Goal: Task Accomplishment & Management: Complete application form

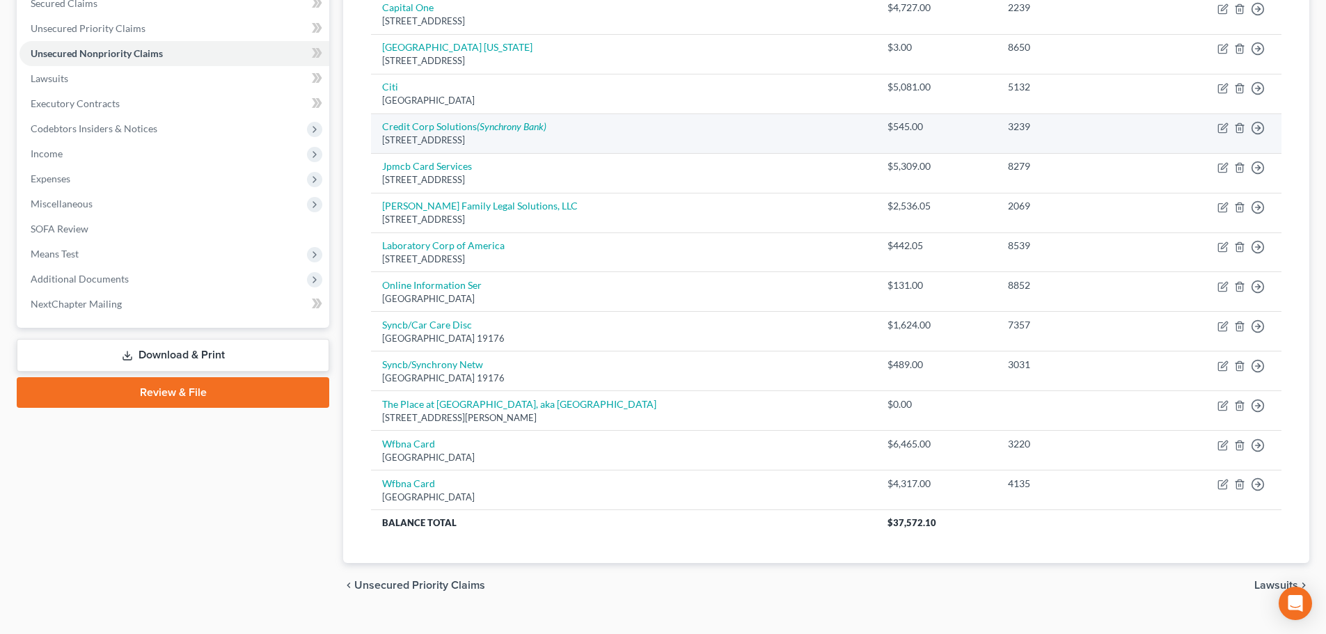
scroll to position [331, 0]
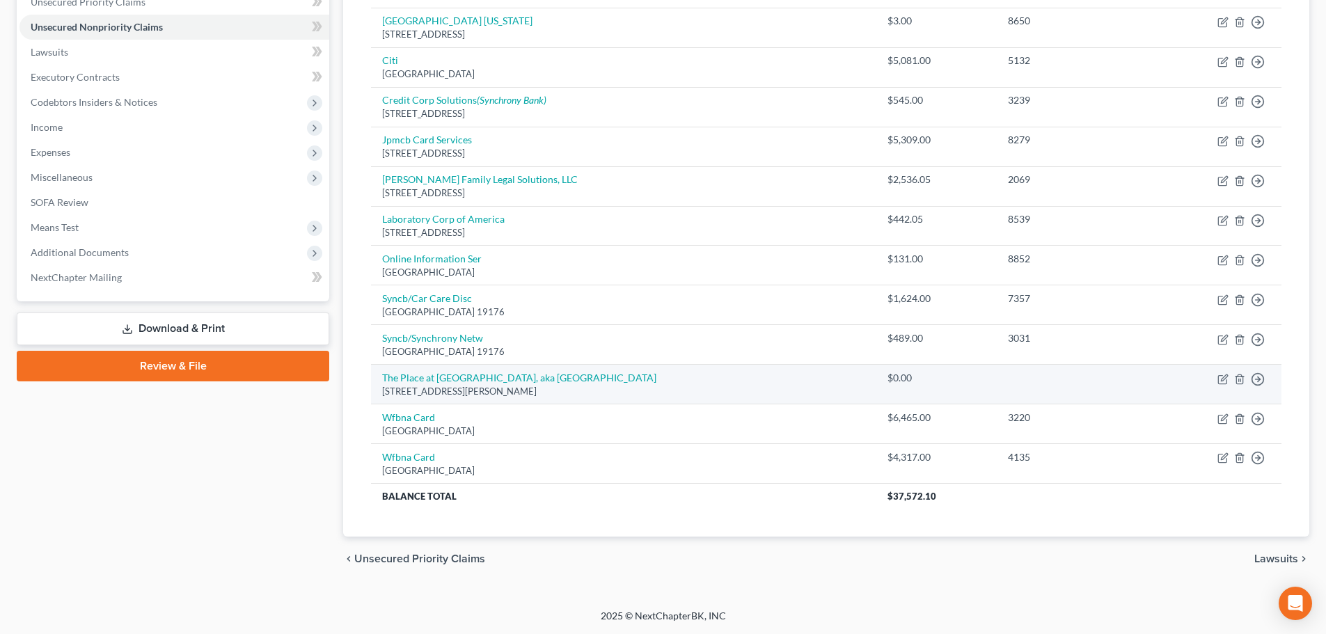
click at [1216, 378] on td "Move to D Move to E Move to G Move to Notice Only" at bounding box center [1217, 385] width 128 height 40
click at [1219, 378] on icon "button" at bounding box center [1222, 379] width 11 height 11
select select "3"
select select "4"
select select "0"
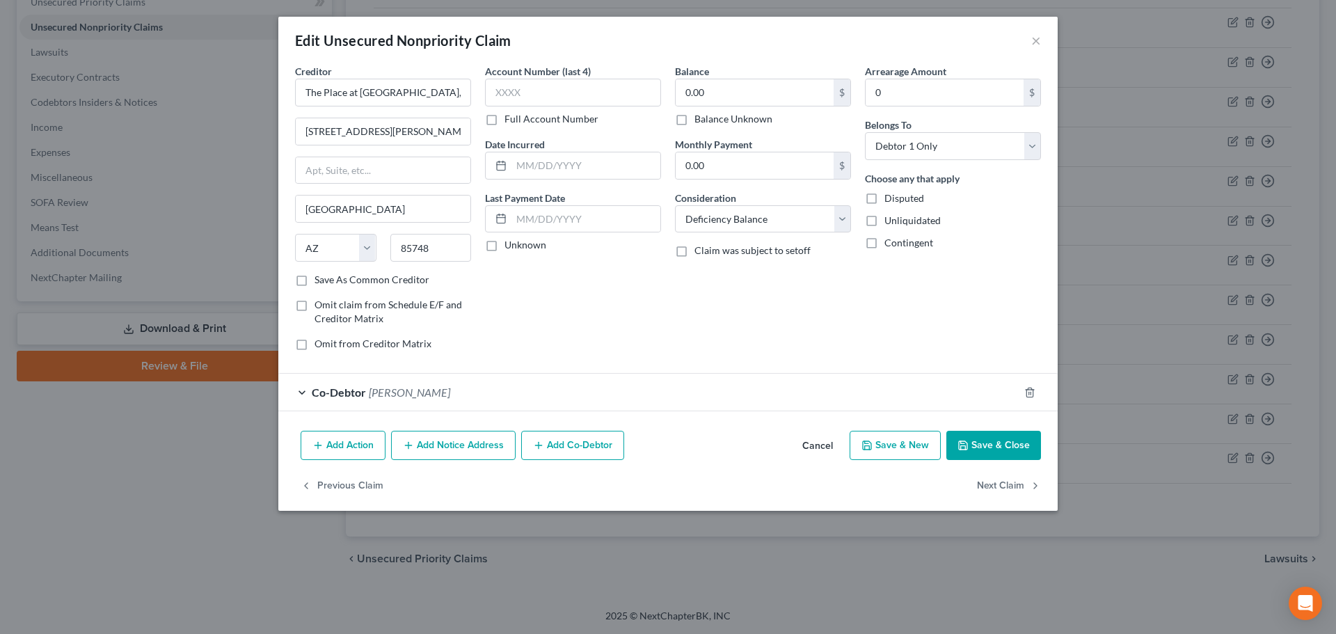
click at [695, 120] on label "Balance Unknown" at bounding box center [734, 119] width 78 height 14
click at [700, 120] on input "Balance Unknown" at bounding box center [704, 116] width 9 height 9
checkbox input "true"
click at [1009, 443] on button "Save & Close" at bounding box center [993, 445] width 95 height 29
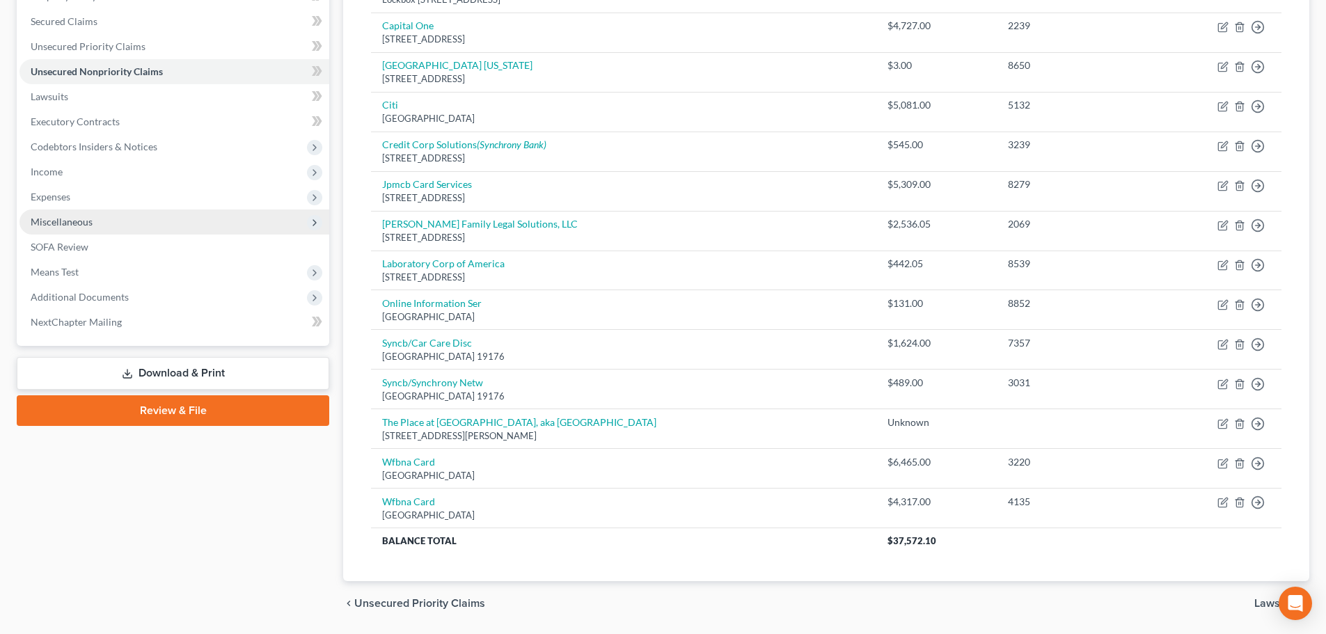
scroll to position [261, 0]
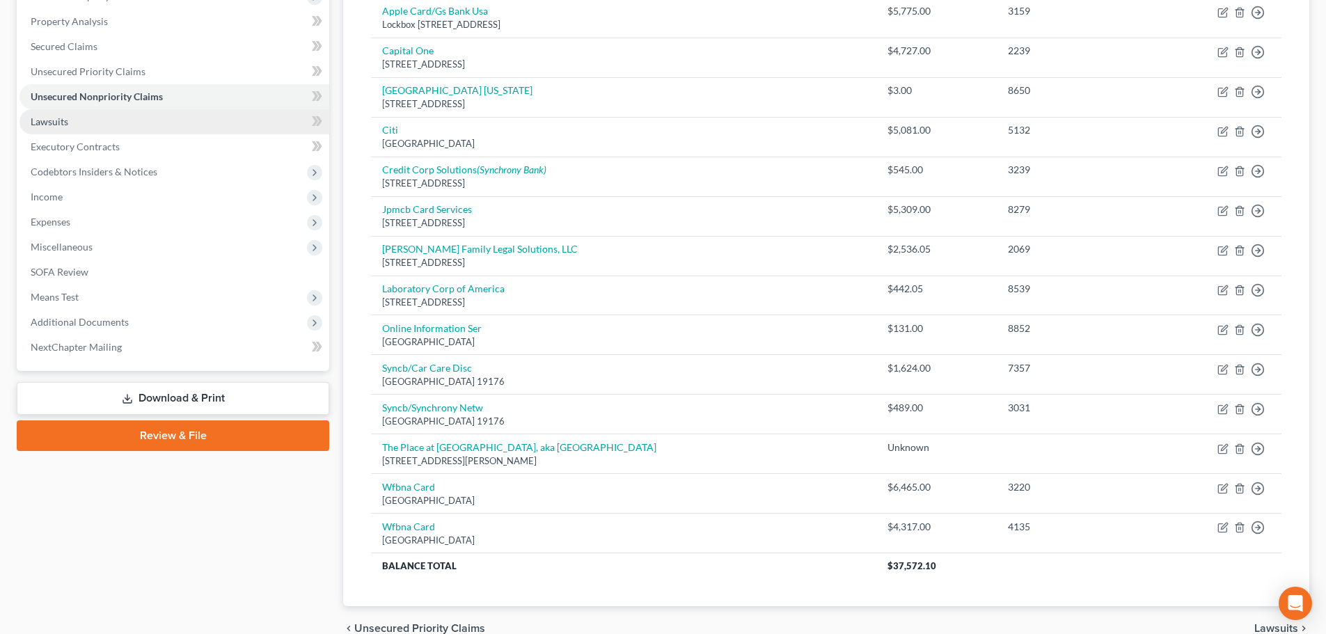
click at [108, 117] on link "Lawsuits" at bounding box center [174, 121] width 310 height 25
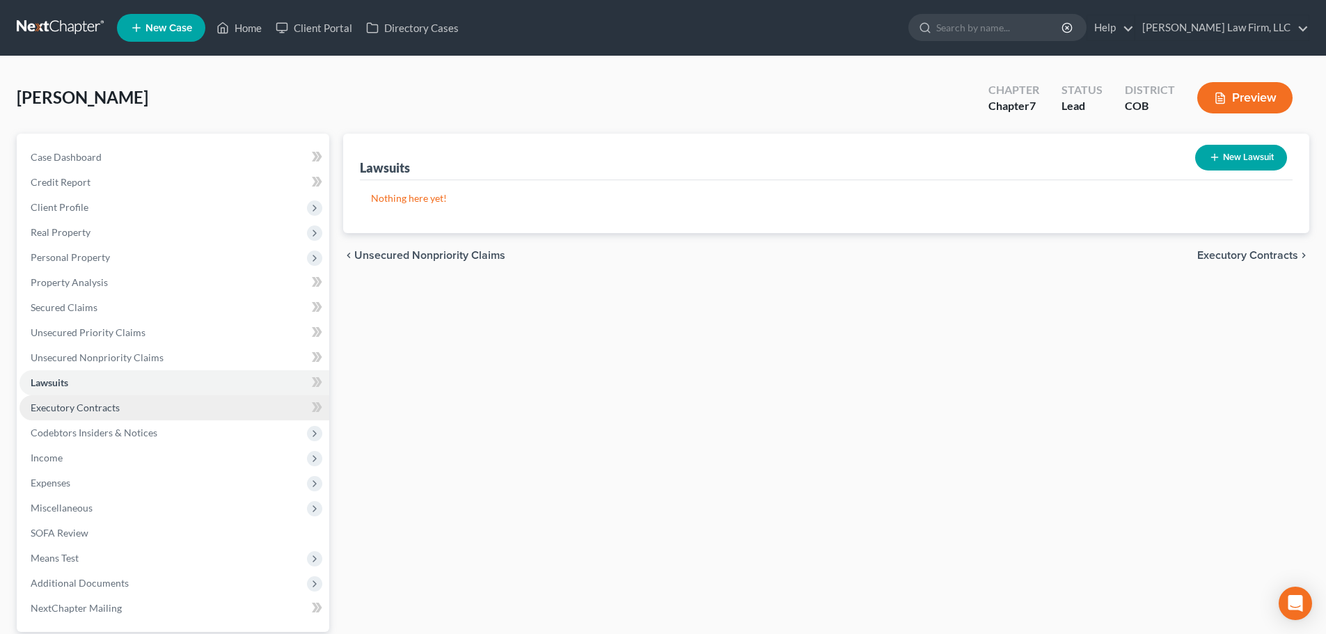
click at [143, 402] on link "Executory Contracts" at bounding box center [174, 407] width 310 height 25
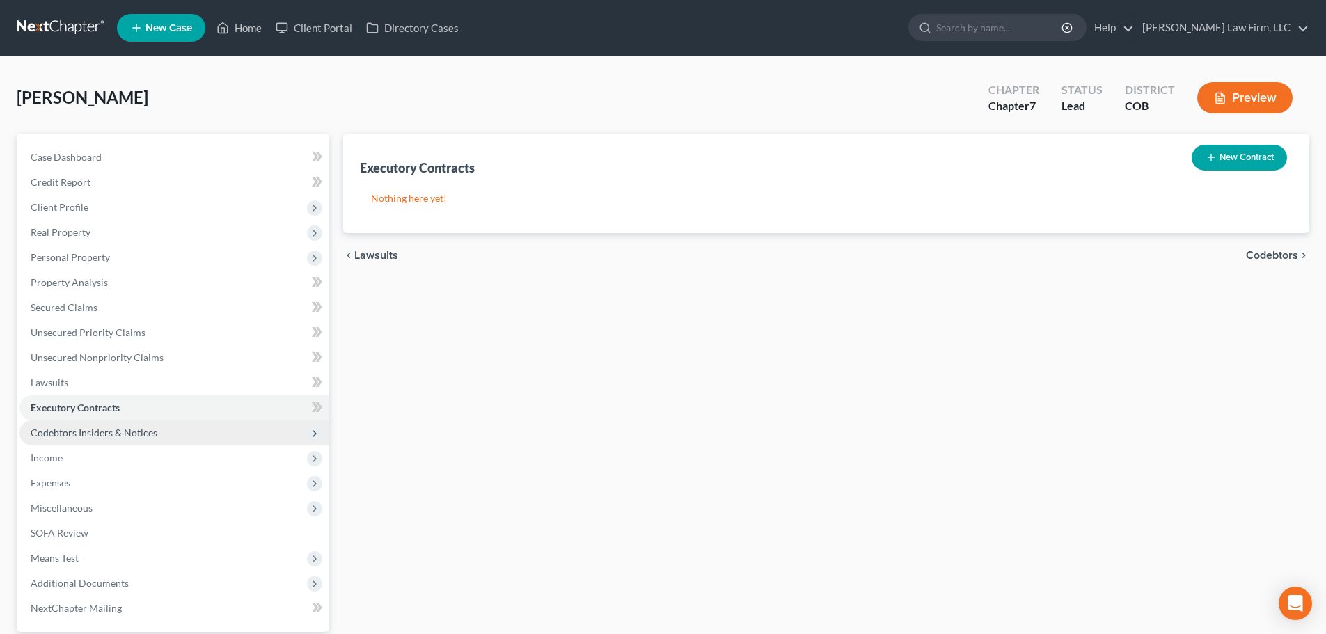
click at [148, 430] on span "Codebtors Insiders & Notices" at bounding box center [94, 433] width 127 height 12
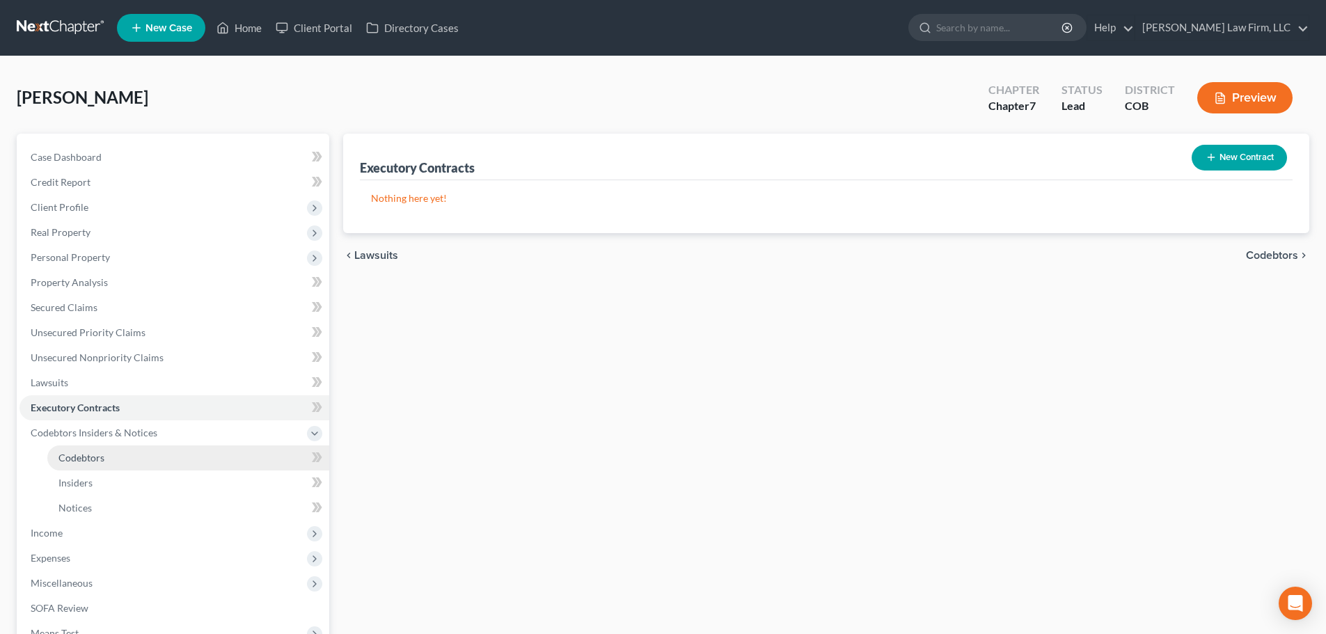
click at [146, 454] on link "Codebtors" at bounding box center [188, 457] width 282 height 25
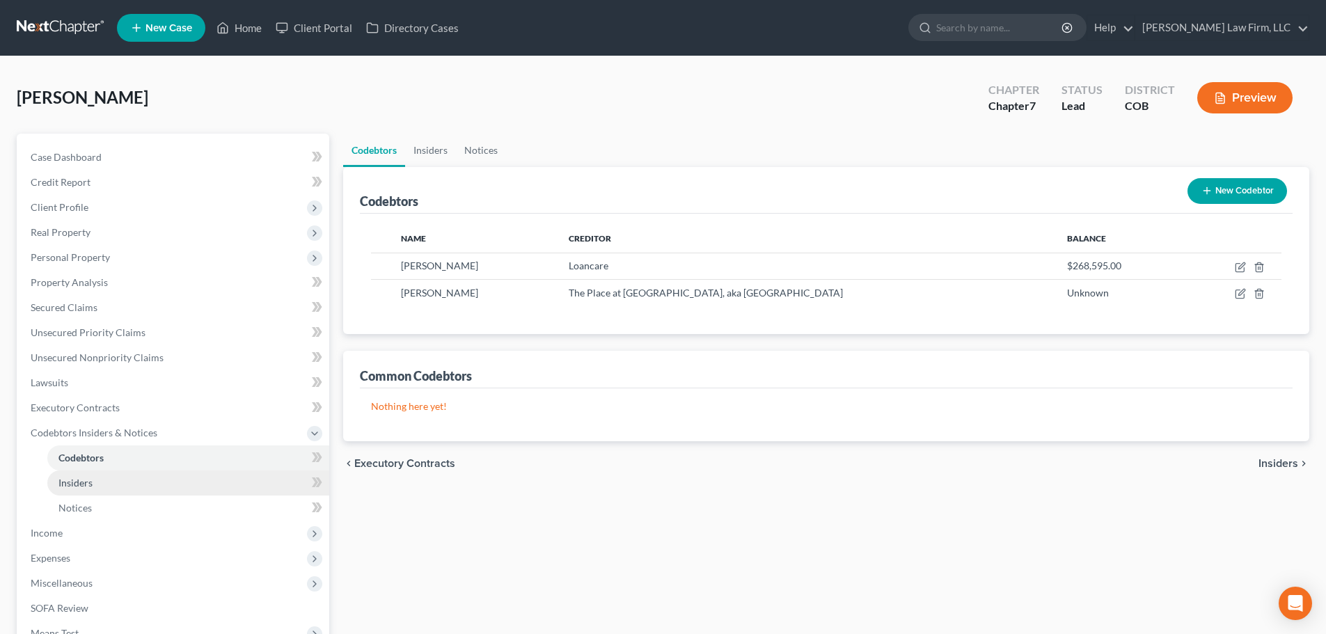
click at [141, 475] on link "Insiders" at bounding box center [188, 482] width 282 height 25
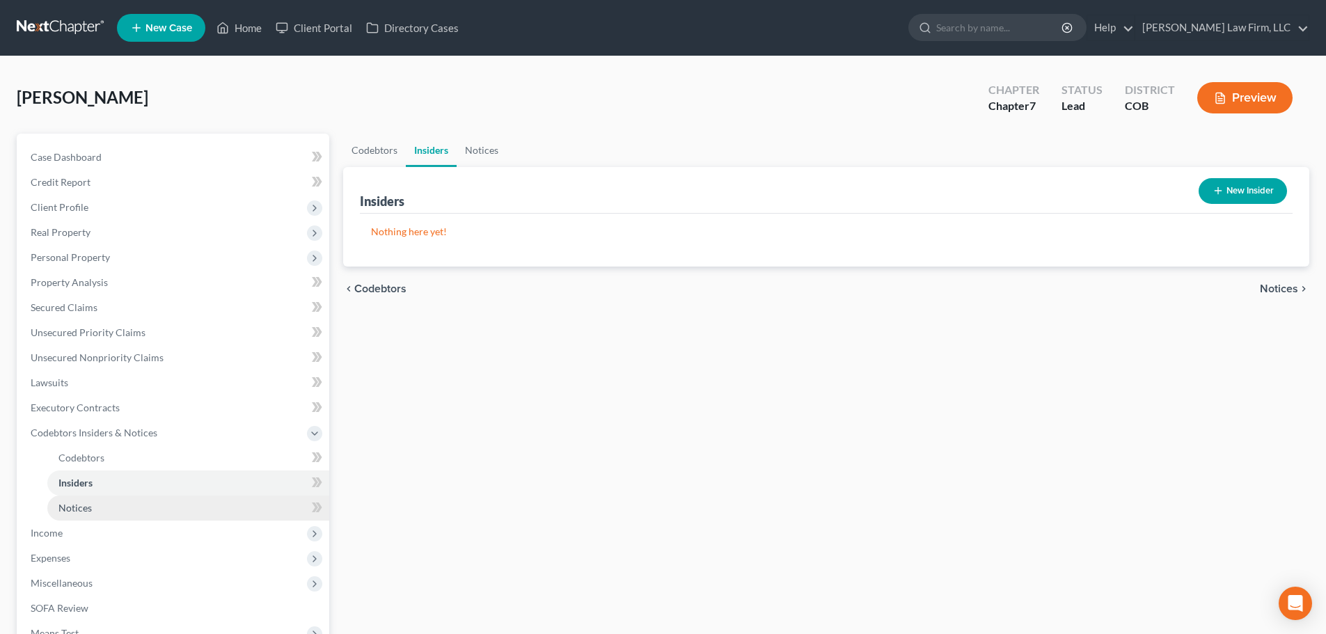
click at [122, 517] on link "Notices" at bounding box center [188, 507] width 282 height 25
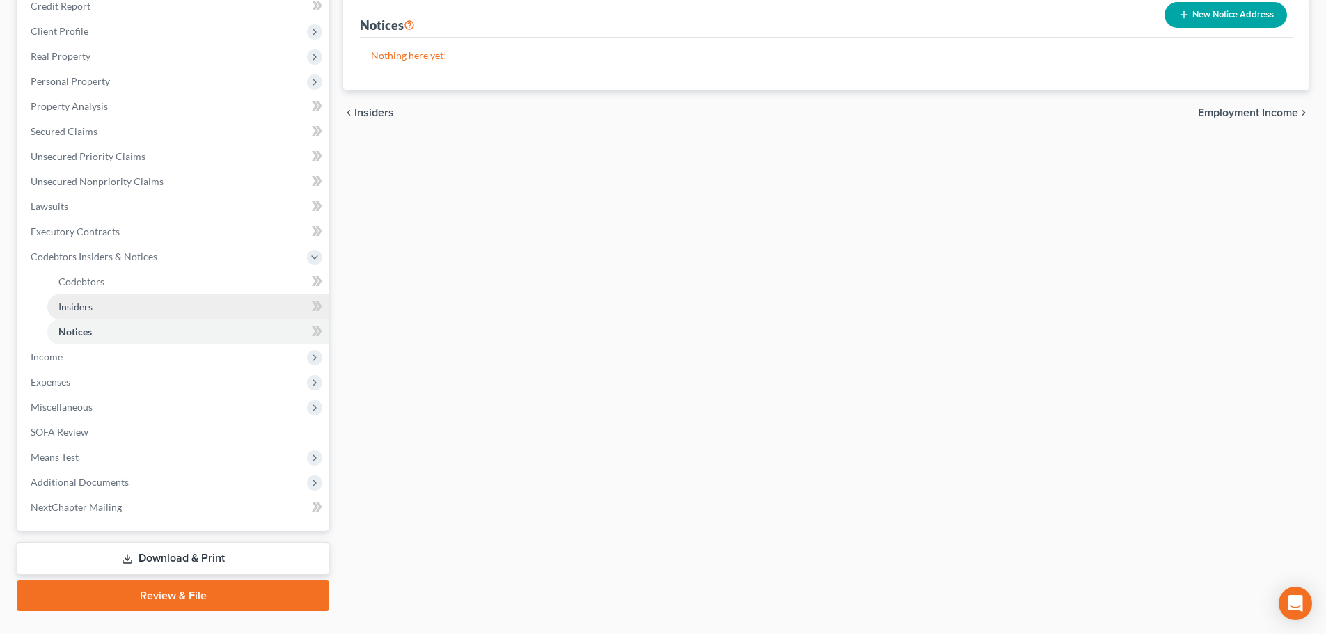
scroll to position [206, 0]
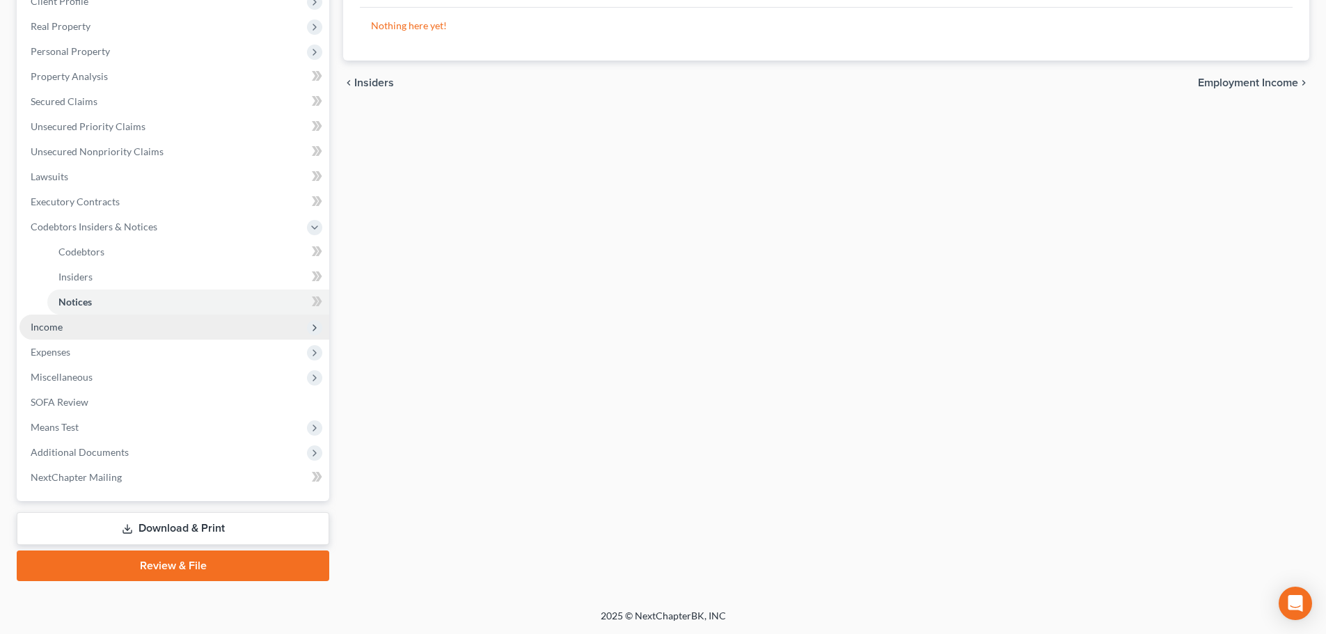
click at [102, 317] on span "Income" at bounding box center [174, 327] width 310 height 25
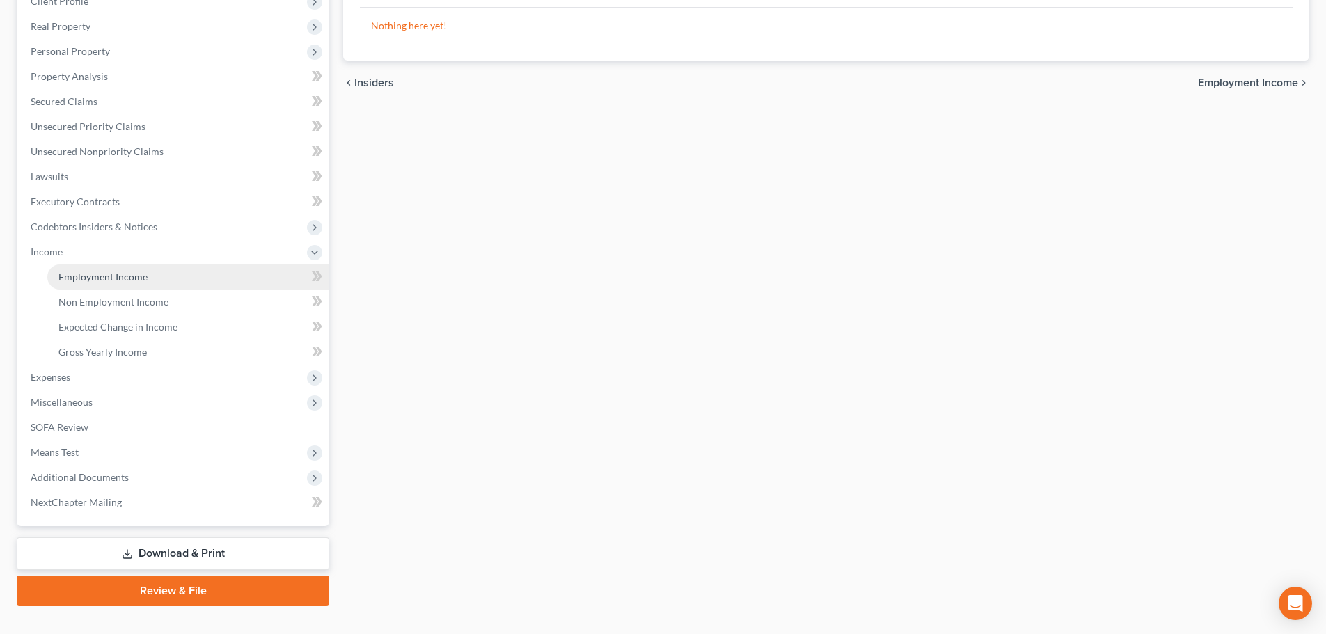
click at [116, 275] on span "Employment Income" at bounding box center [102, 277] width 89 height 12
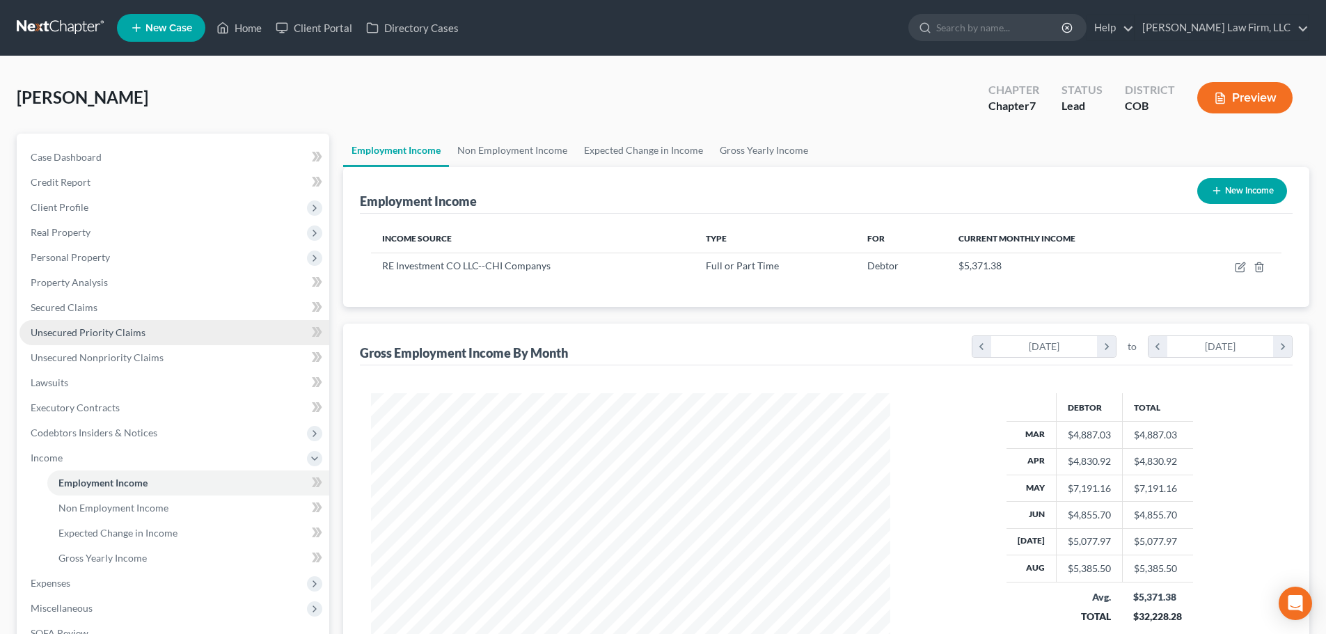
scroll to position [260, 547]
click at [534, 152] on link "Non Employment Income" at bounding box center [512, 150] width 127 height 33
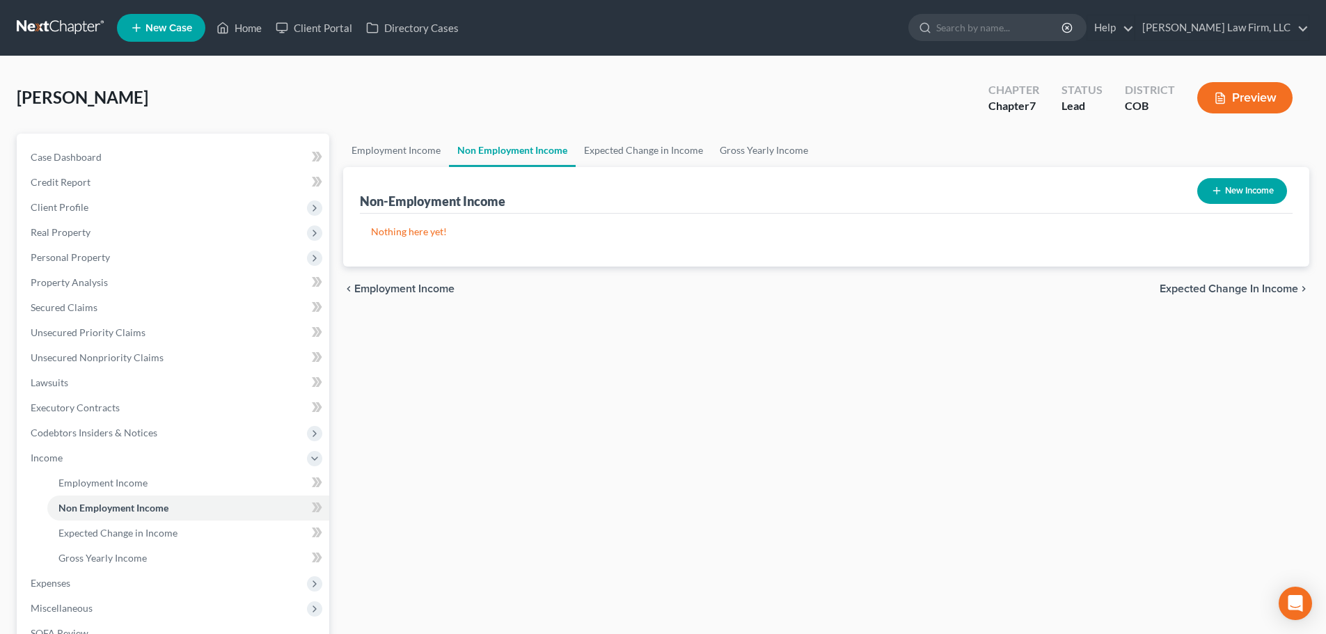
click at [573, 148] on link "Non Employment Income" at bounding box center [512, 150] width 127 height 33
click at [589, 145] on link "Expected Change in Income" at bounding box center [644, 150] width 136 height 33
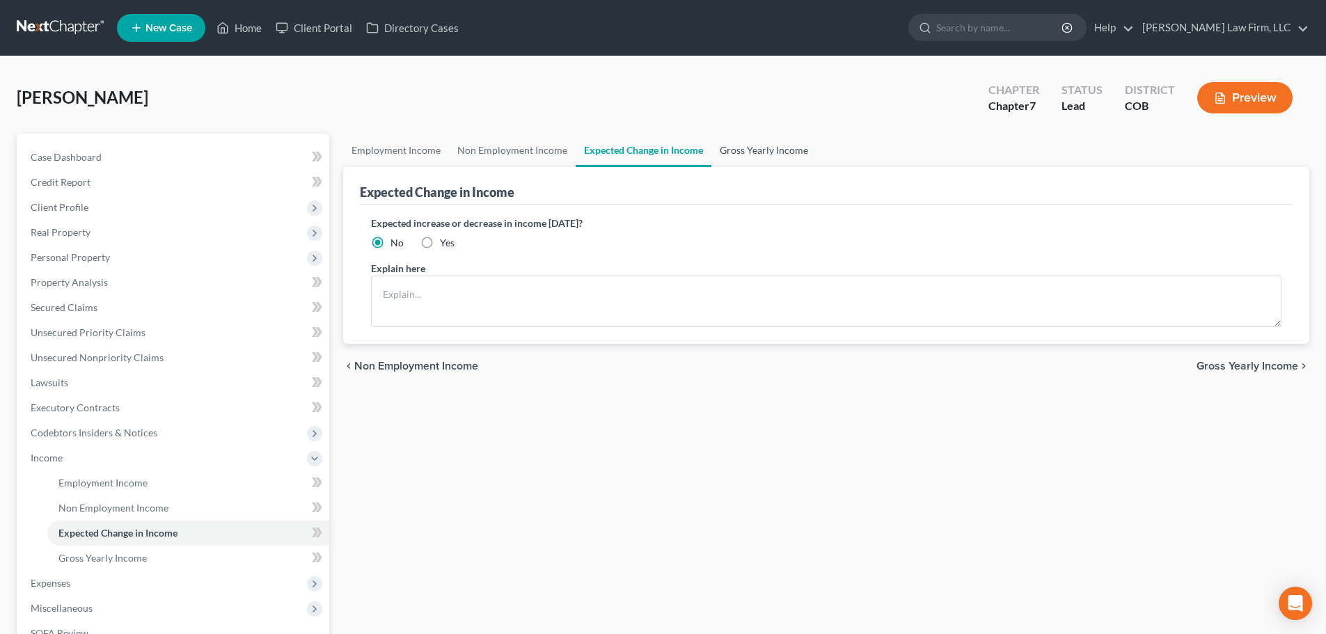
click at [770, 150] on link "Gross Yearly Income" at bounding box center [763, 150] width 105 height 33
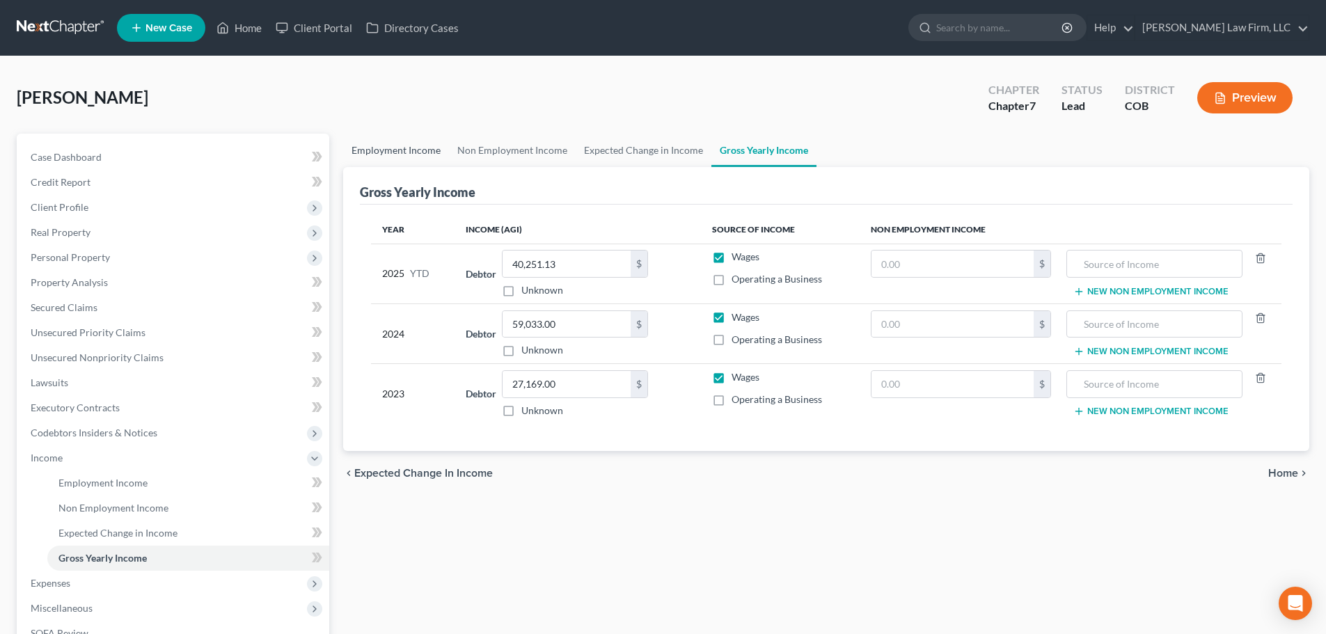
click at [394, 139] on link "Employment Income" at bounding box center [396, 150] width 106 height 33
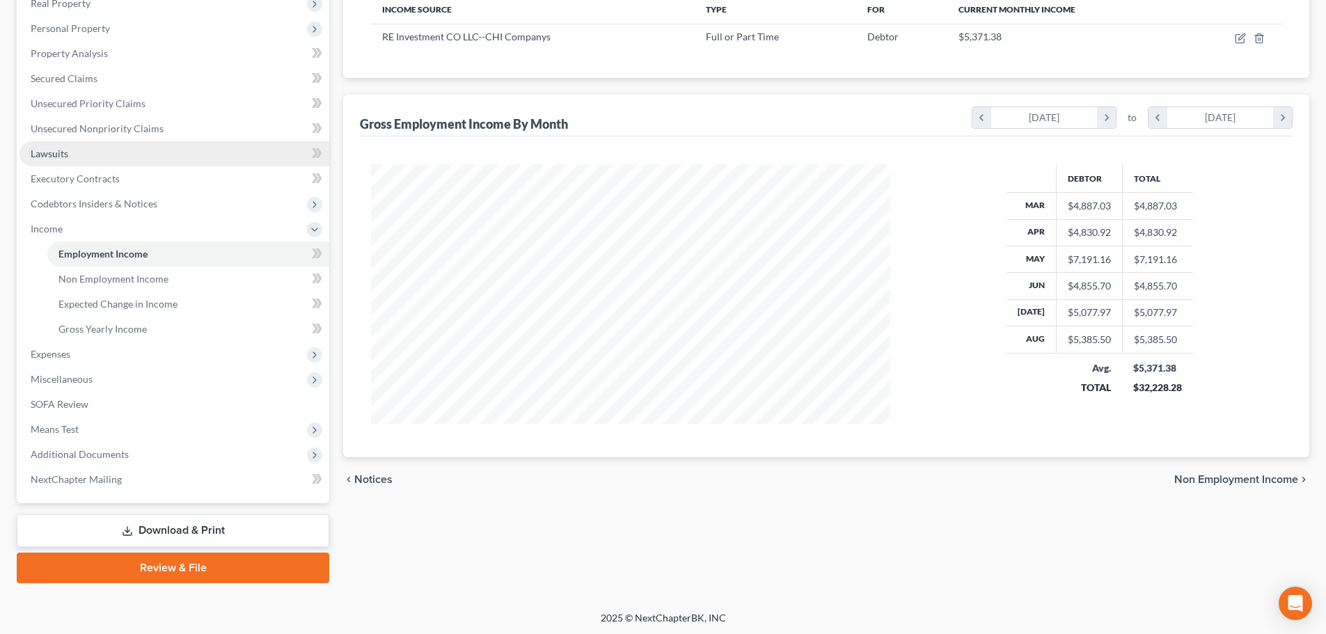
scroll to position [231, 0]
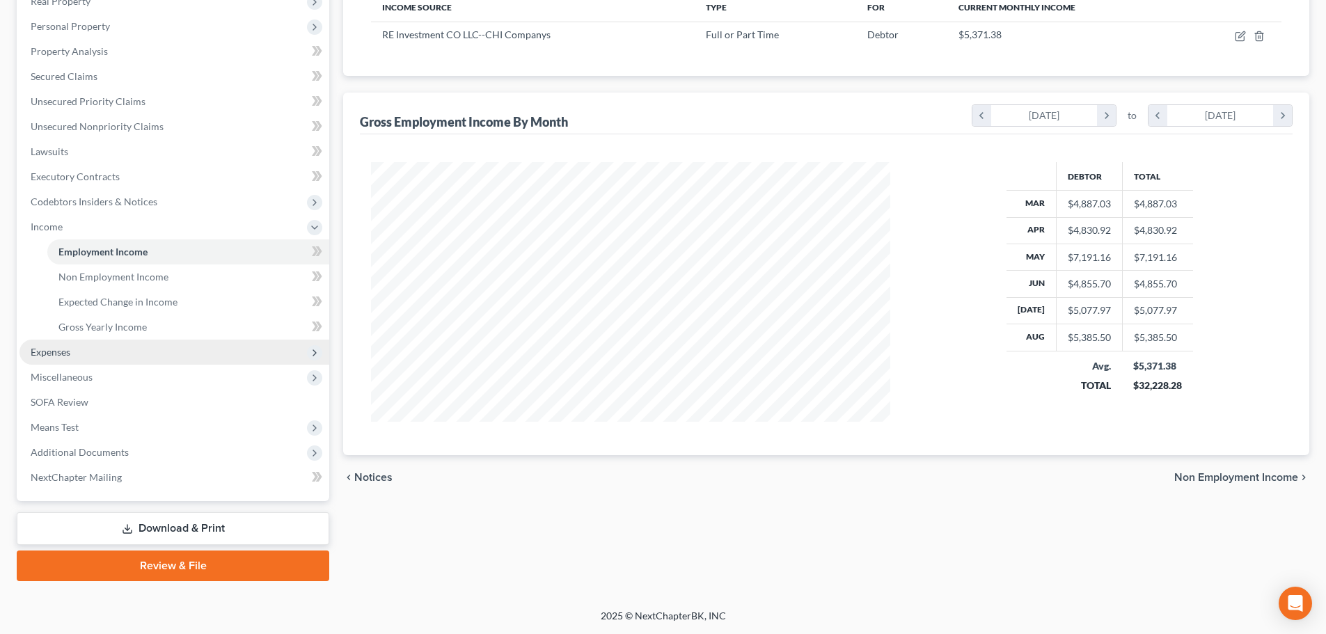
click at [139, 356] on span "Expenses" at bounding box center [174, 352] width 310 height 25
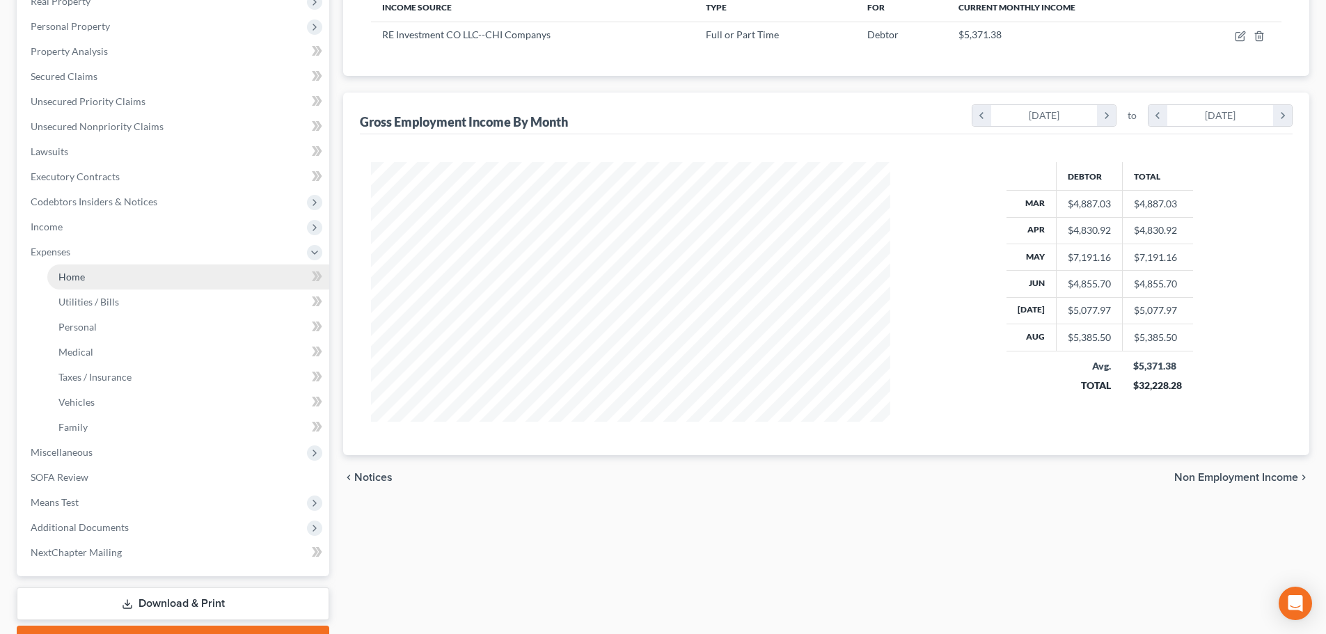
click at [136, 276] on link "Home" at bounding box center [188, 276] width 282 height 25
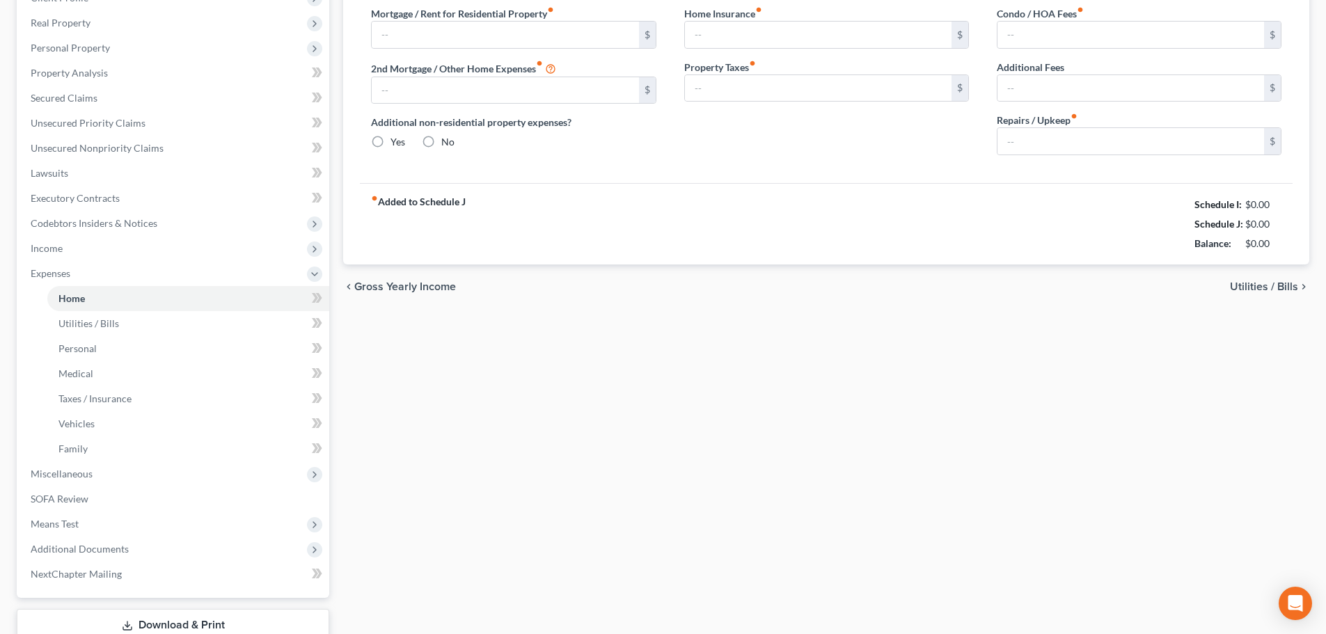
type input "2,200.00"
type input "0.00"
radio input "true"
type input "0.00"
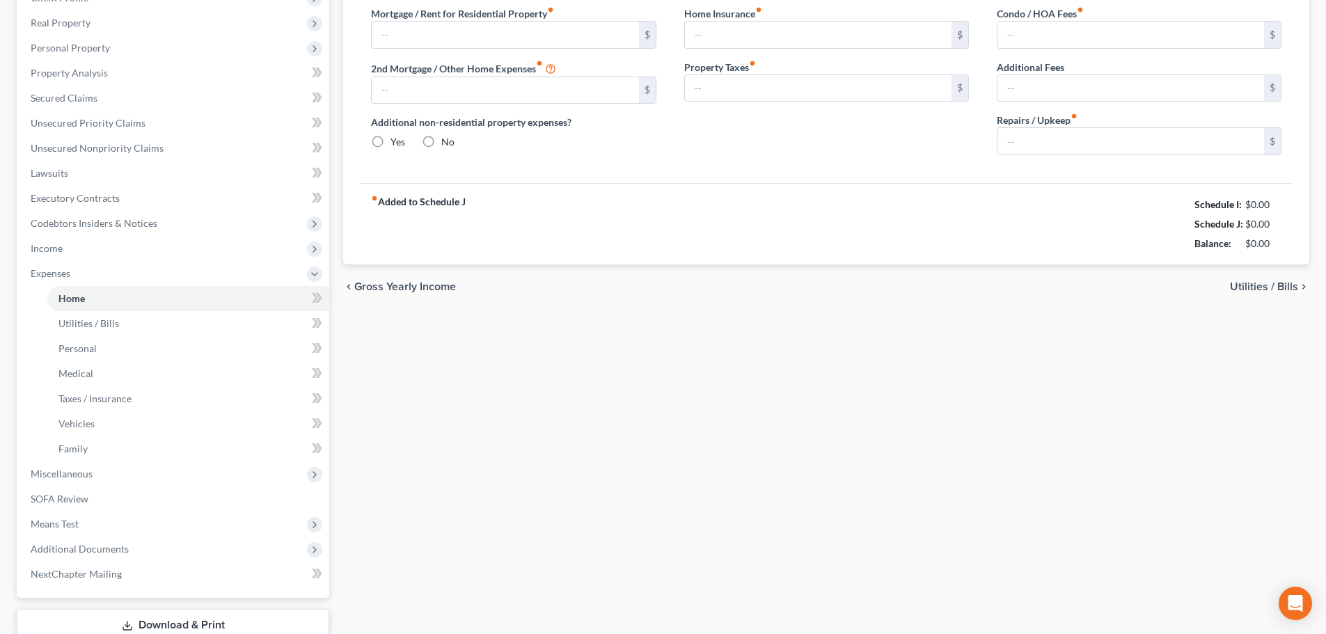
type input "0.00"
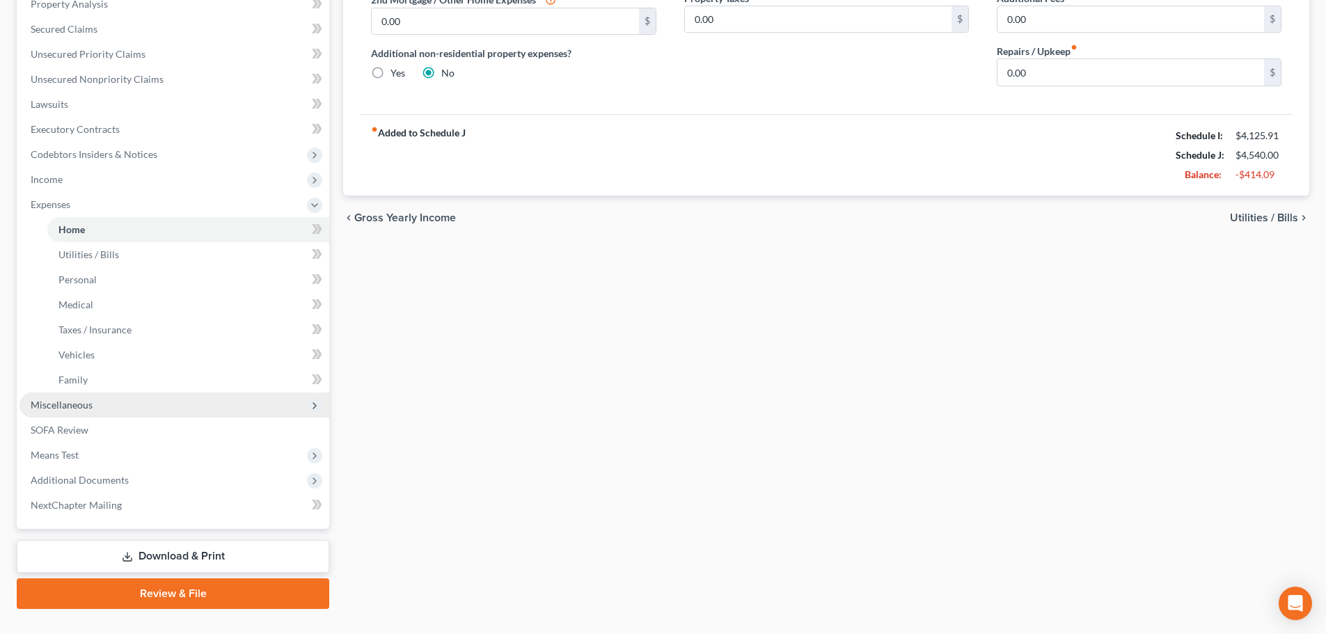
click at [138, 416] on span "Miscellaneous" at bounding box center [174, 405] width 310 height 25
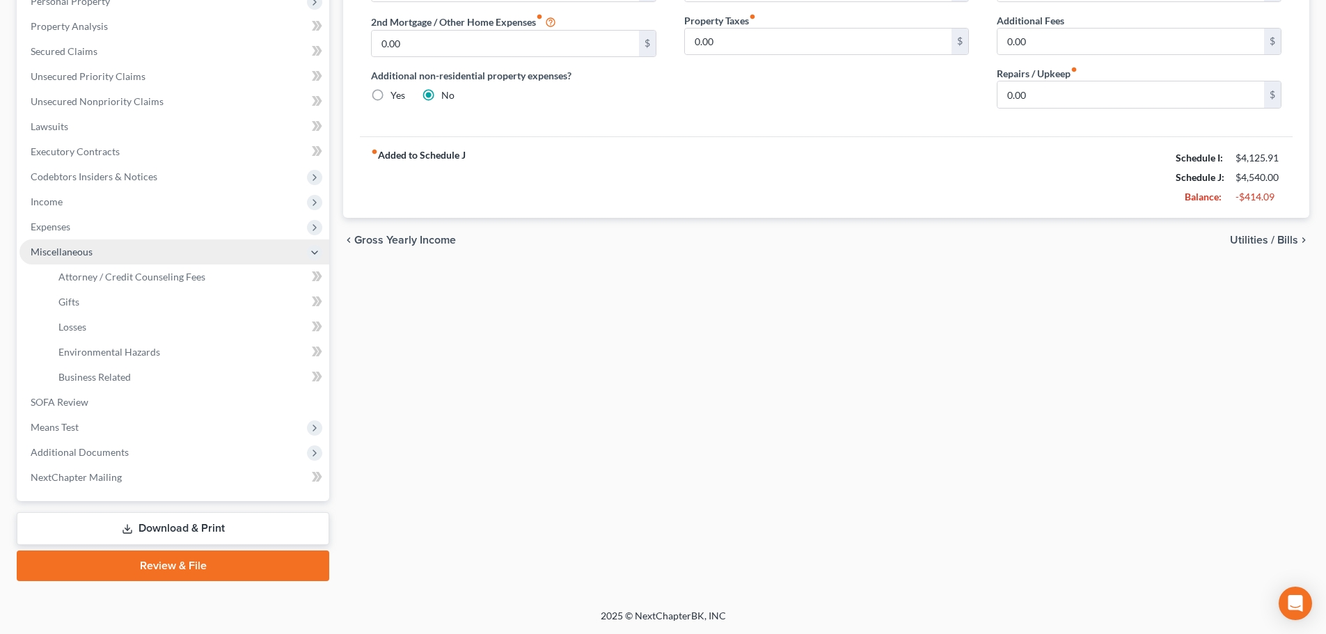
scroll to position [256, 0]
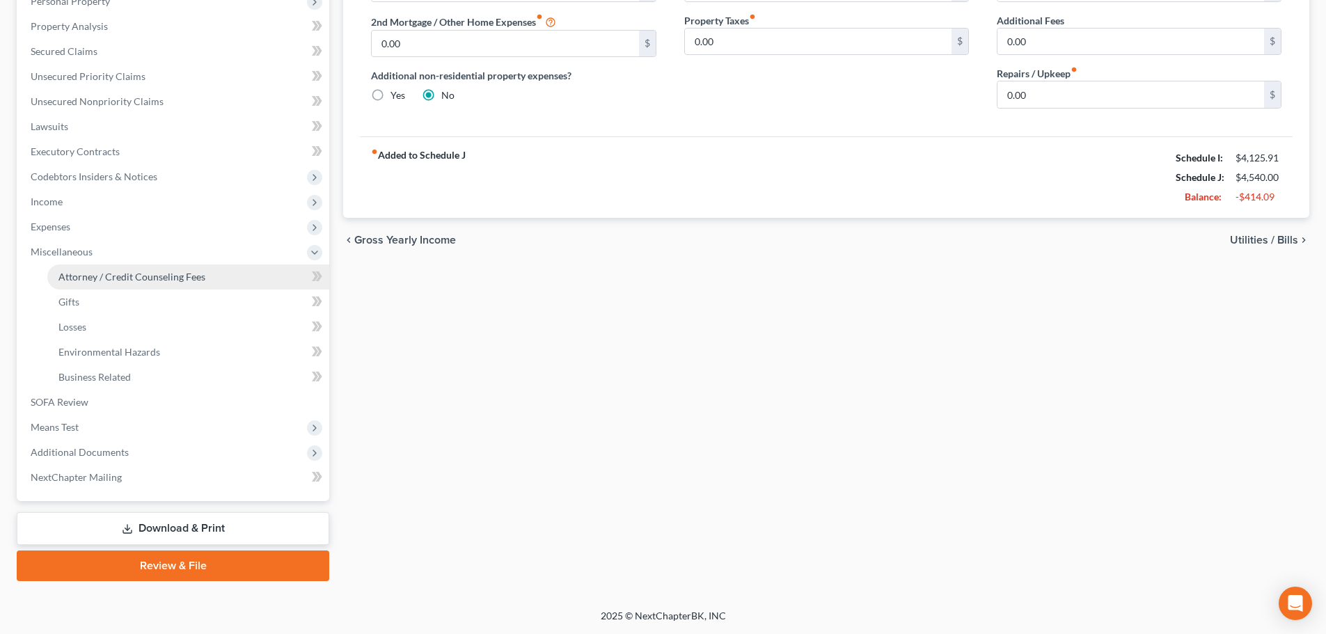
click at [126, 277] on span "Attorney / Credit Counseling Fees" at bounding box center [131, 277] width 147 height 12
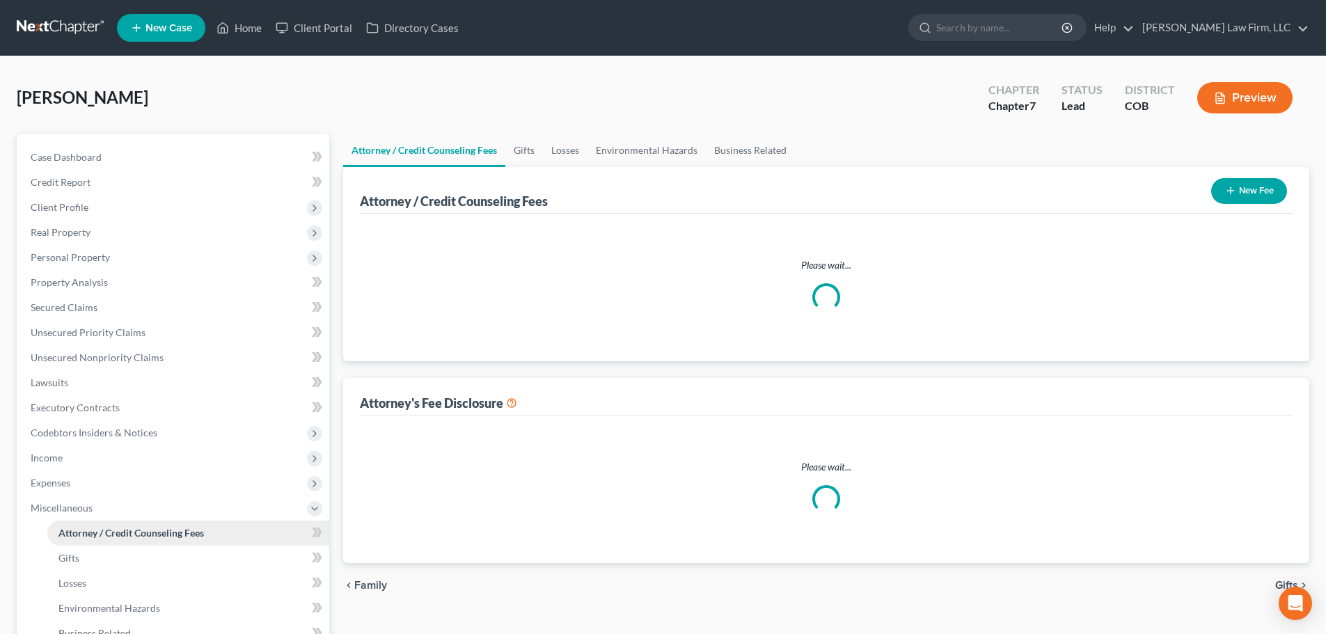
select select "0"
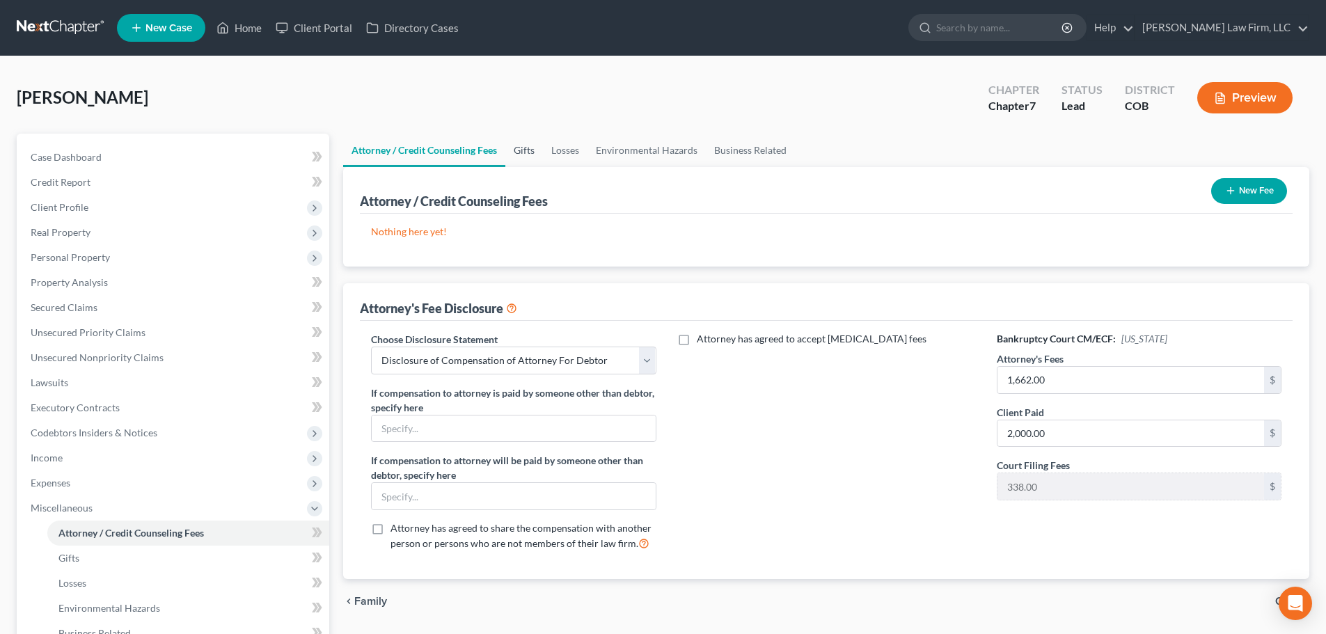
click at [527, 162] on link "Gifts" at bounding box center [524, 150] width 38 height 33
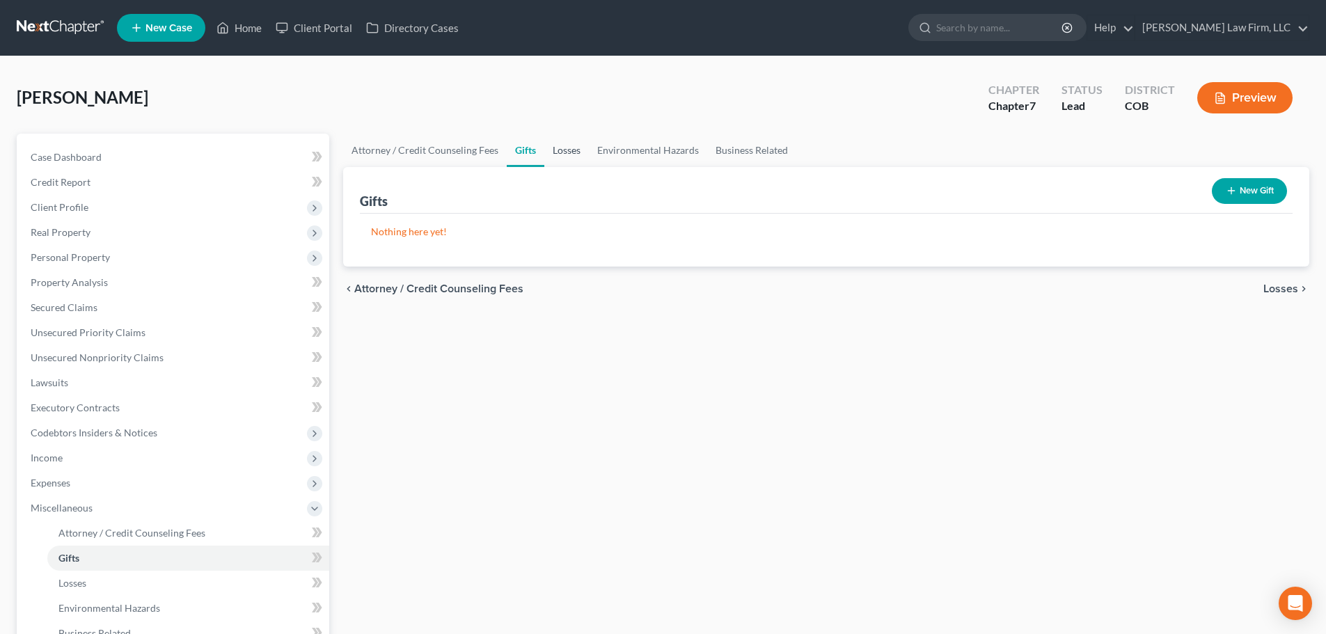
click at [555, 155] on link "Losses" at bounding box center [566, 150] width 45 height 33
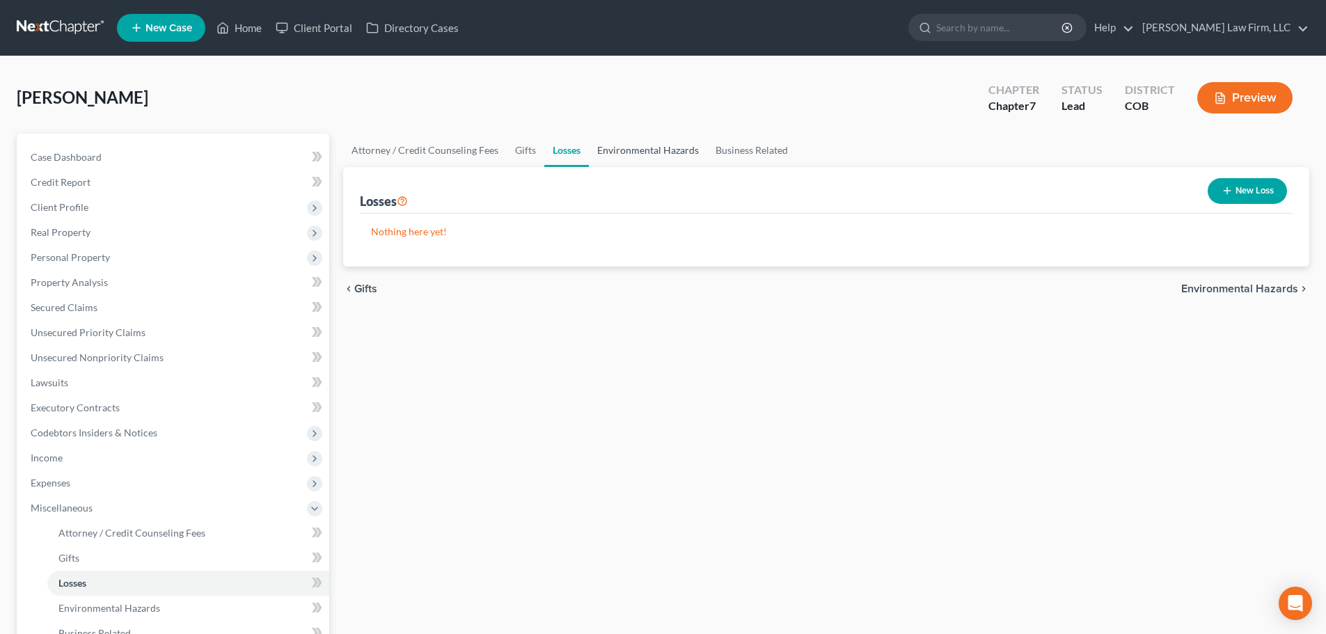
click at [634, 150] on link "Environmental Hazards" at bounding box center [648, 150] width 118 height 33
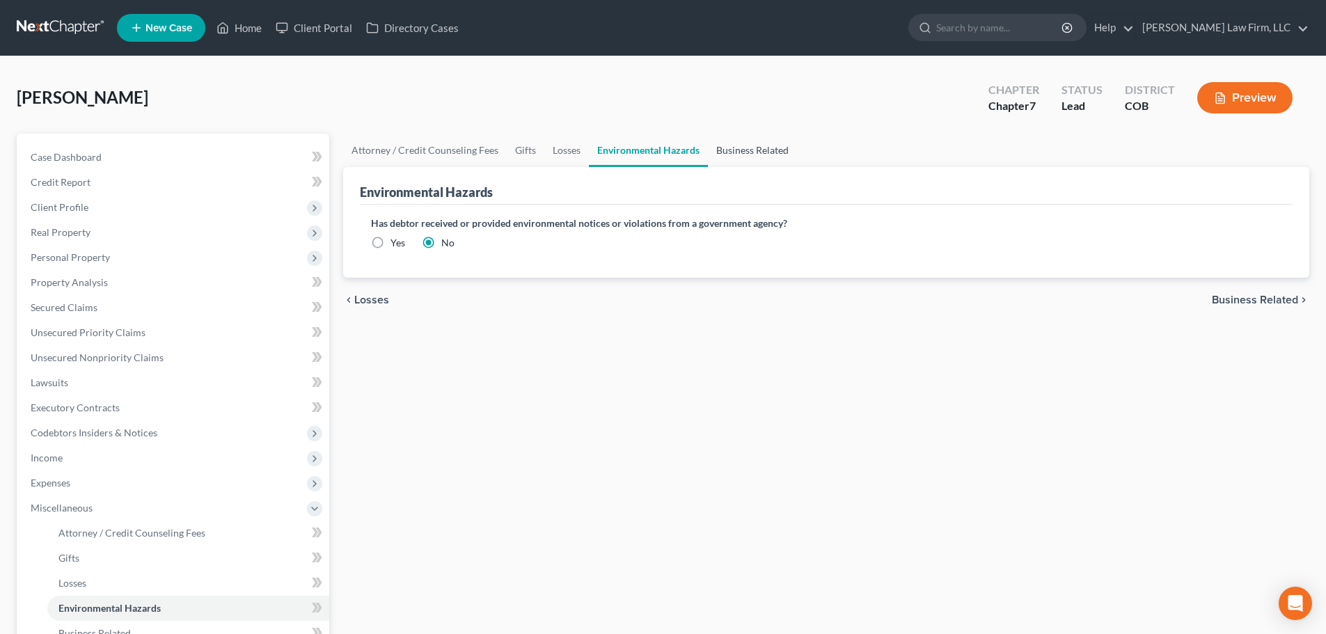
click at [750, 153] on link "Business Related" at bounding box center [752, 150] width 89 height 33
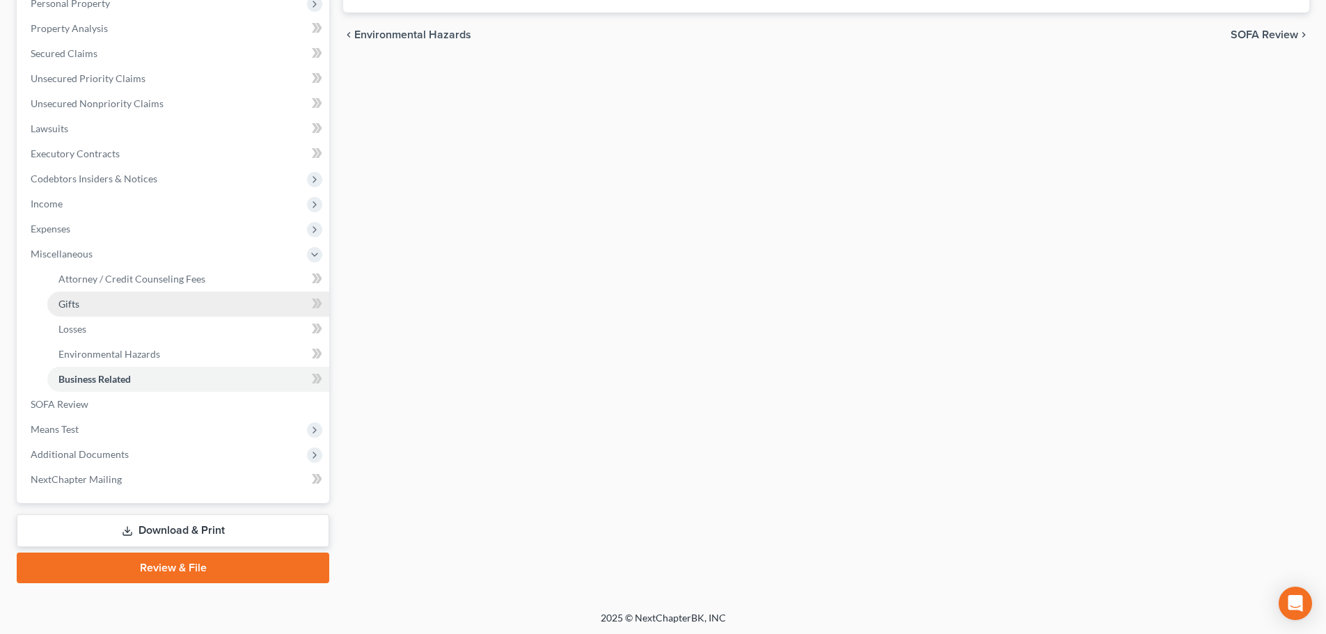
scroll to position [256, 0]
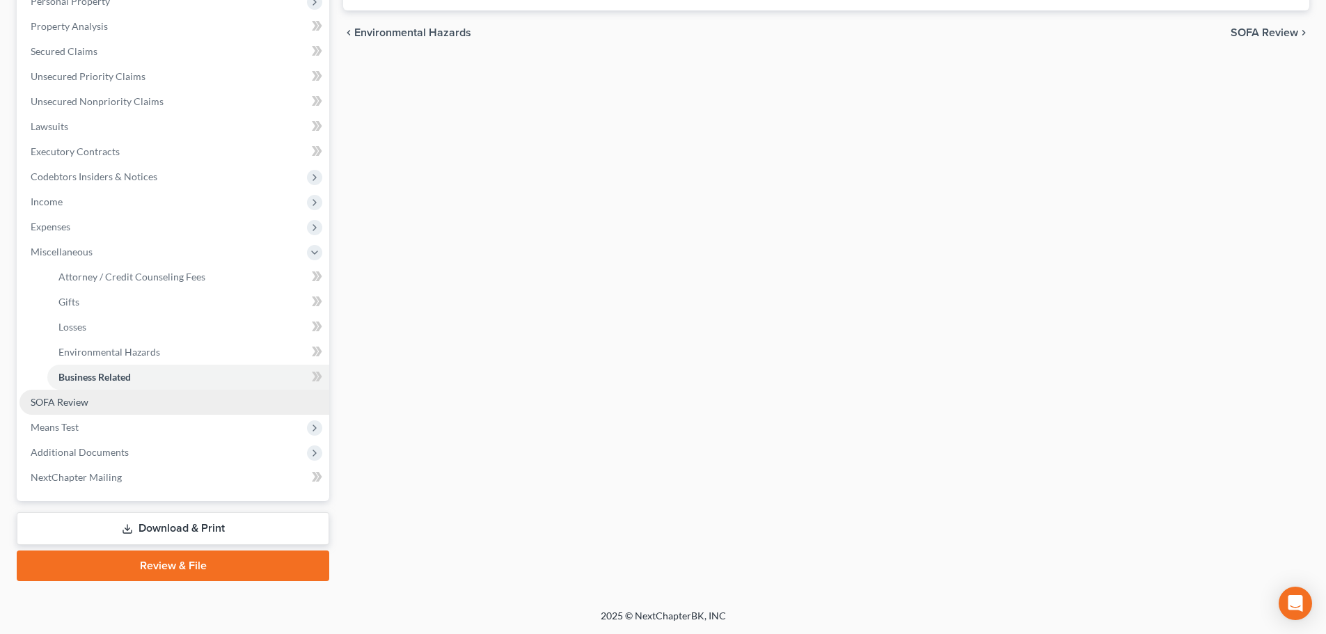
click at [107, 409] on link "SOFA Review" at bounding box center [174, 402] width 310 height 25
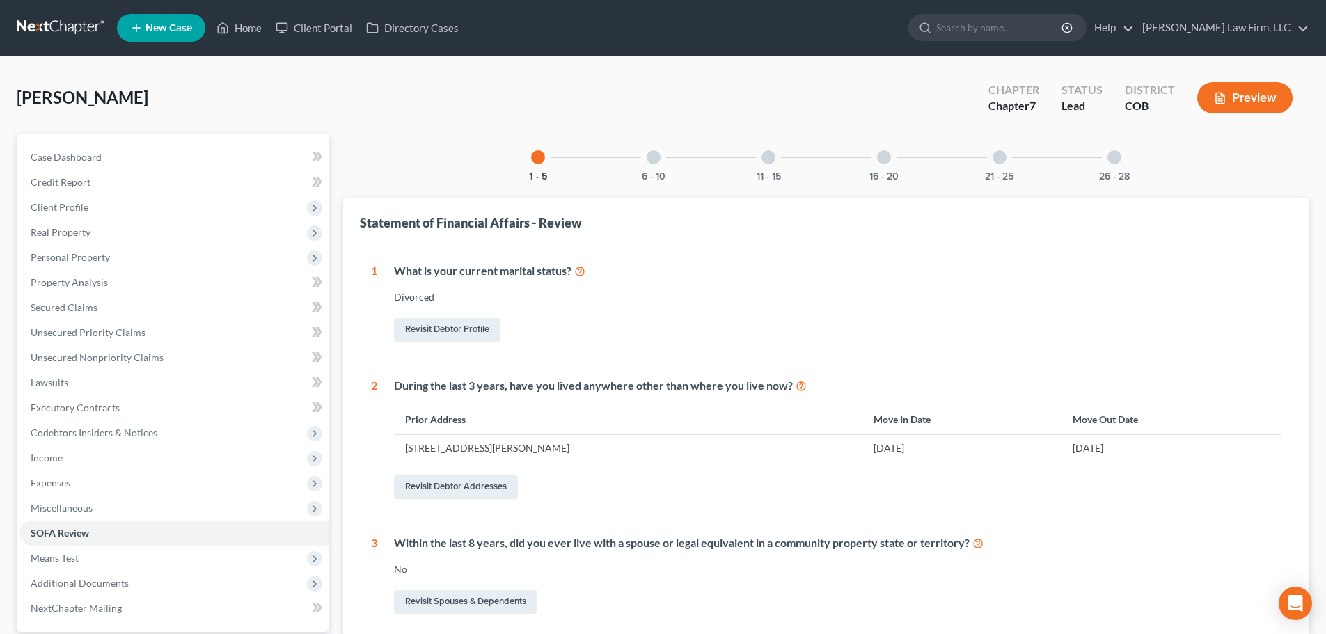
click at [635, 168] on div "6 - 10" at bounding box center [653, 157] width 47 height 47
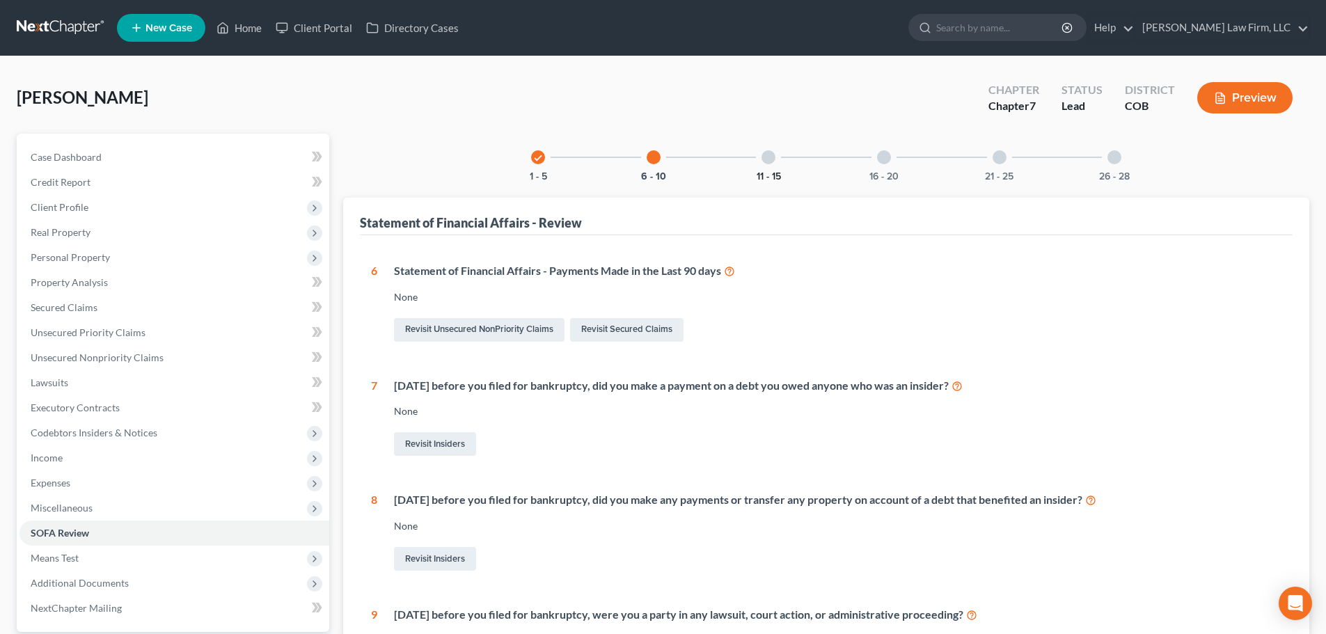
click at [770, 175] on button "11 - 15" at bounding box center [768, 177] width 24 height 10
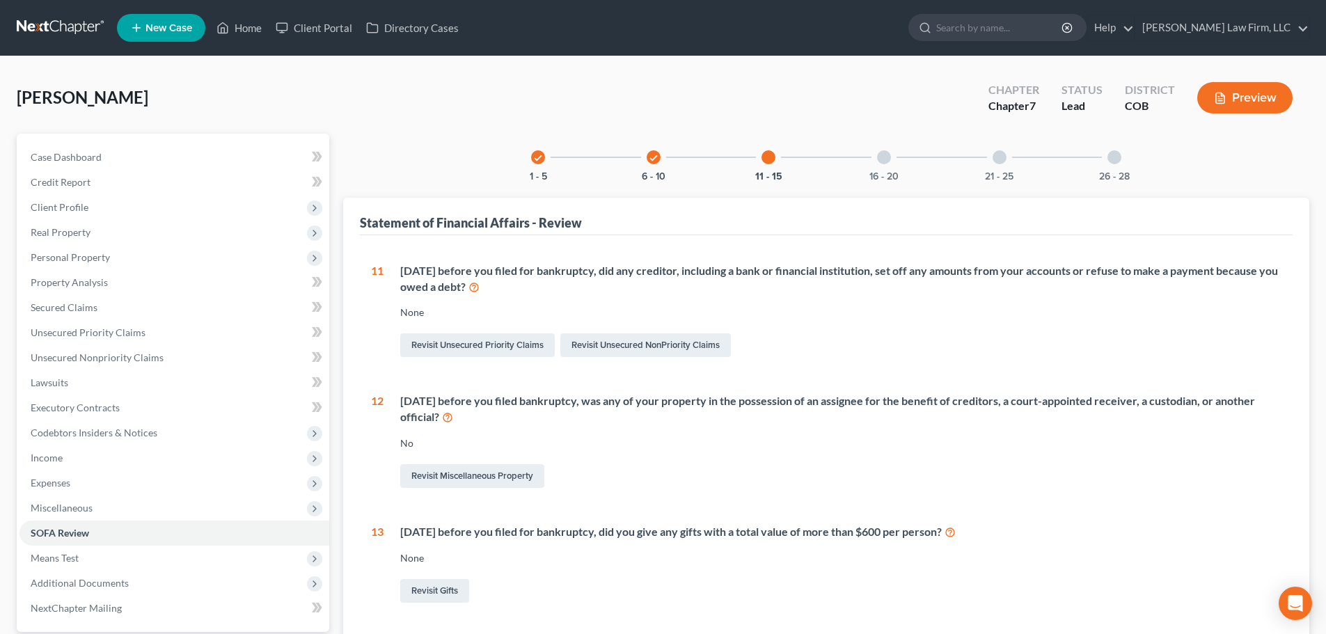
click at [891, 157] on div "16 - 20" at bounding box center [883, 157] width 47 height 47
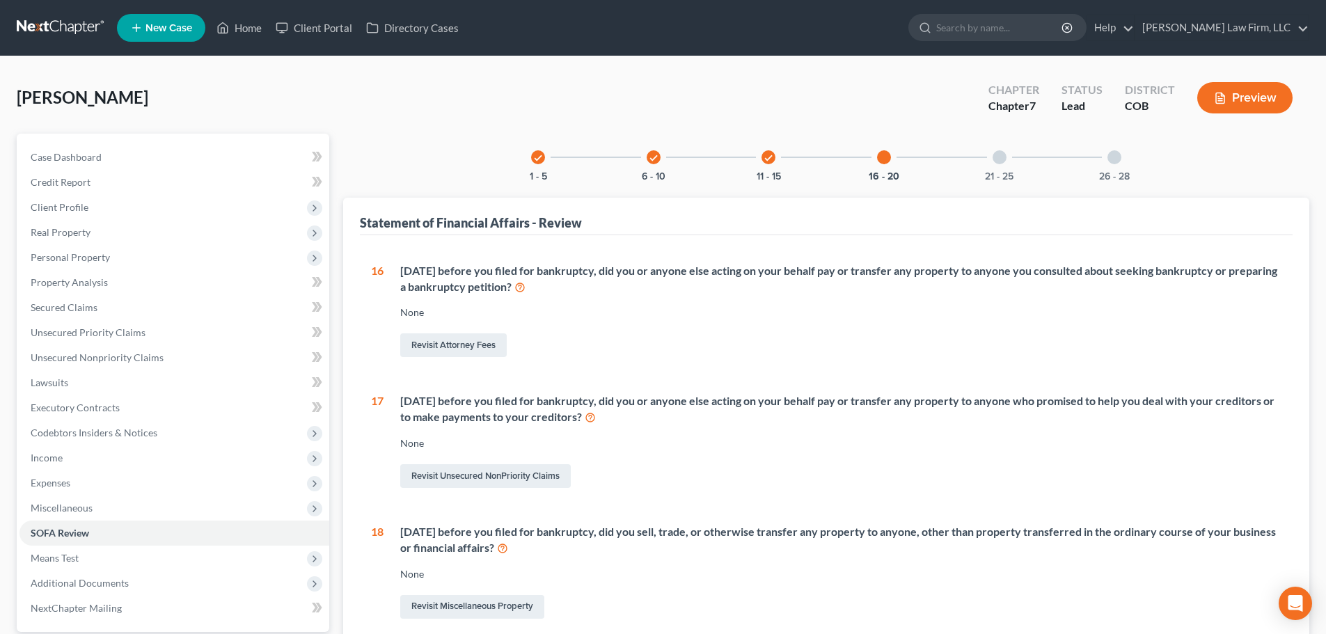
click at [978, 156] on div "21 - 25" at bounding box center [999, 157] width 47 height 47
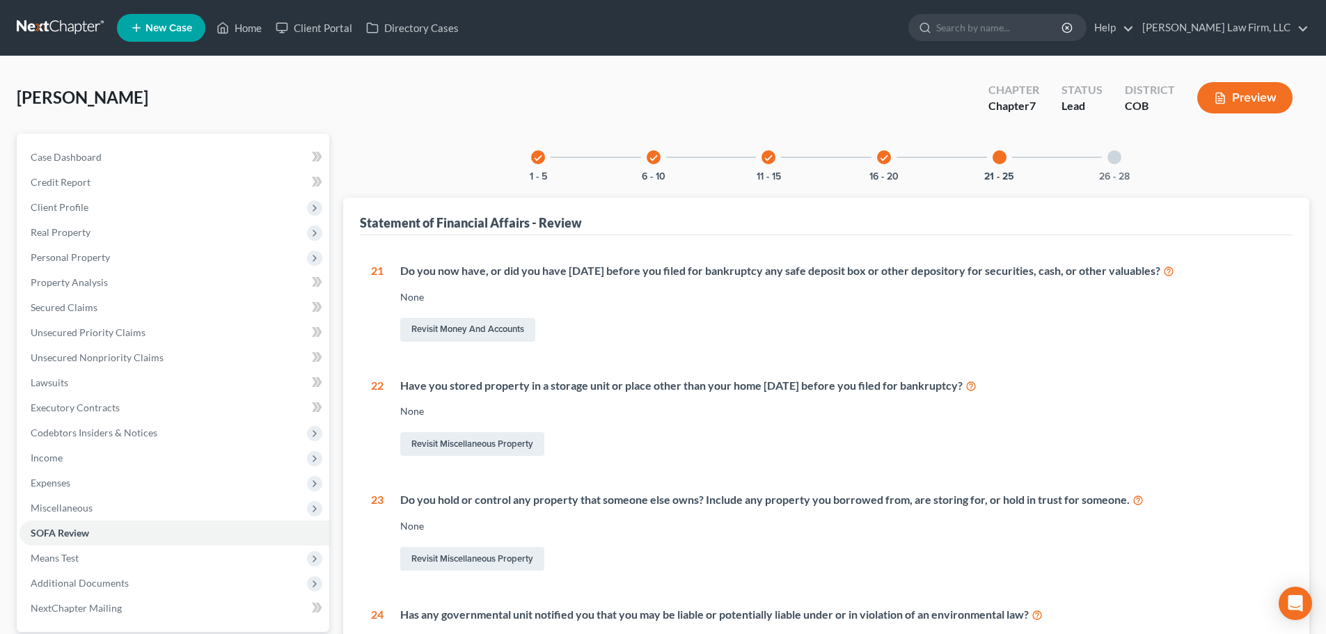
click at [1104, 158] on div "26 - 28" at bounding box center [1114, 157] width 47 height 47
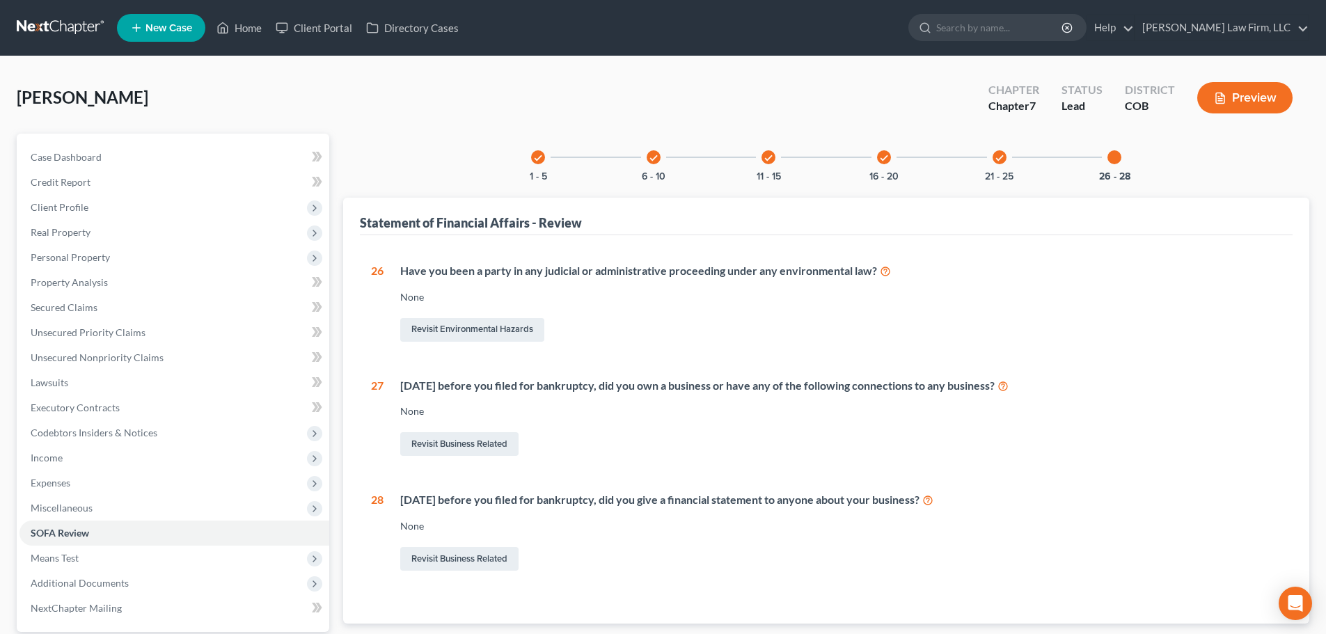
click at [892, 480] on div "26 Have you been a party in any judicial or administrative proceeding under any…" at bounding box center [826, 418] width 910 height 311
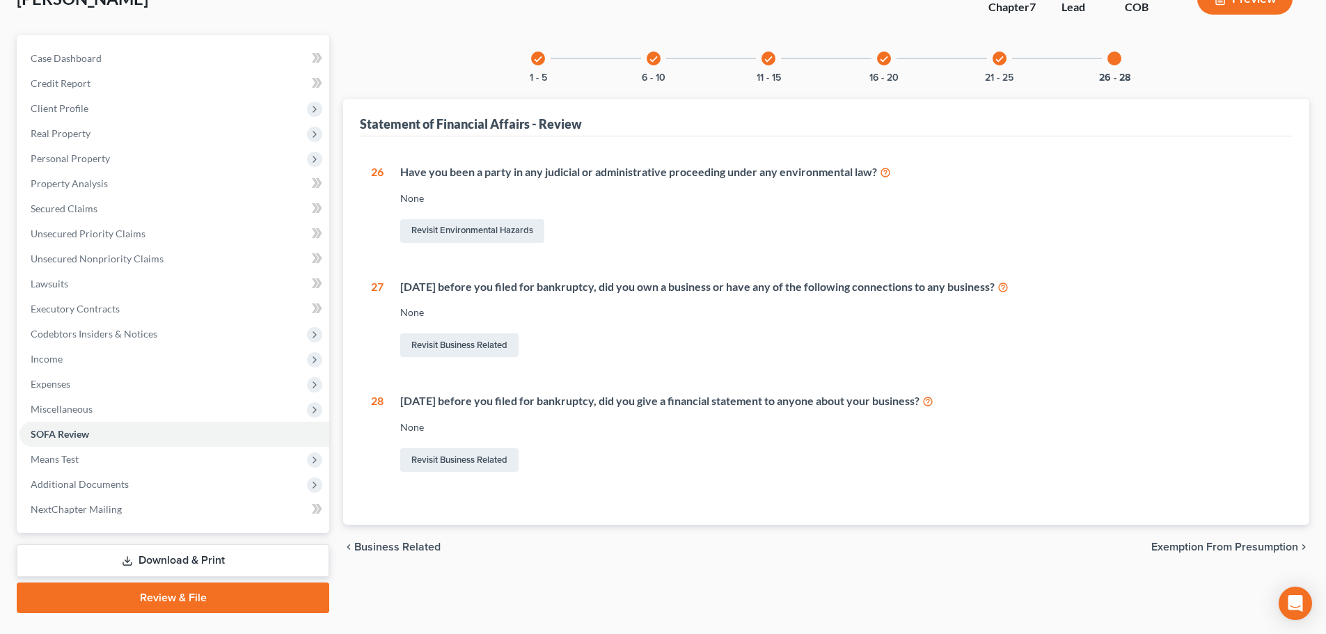
scroll to position [131, 0]
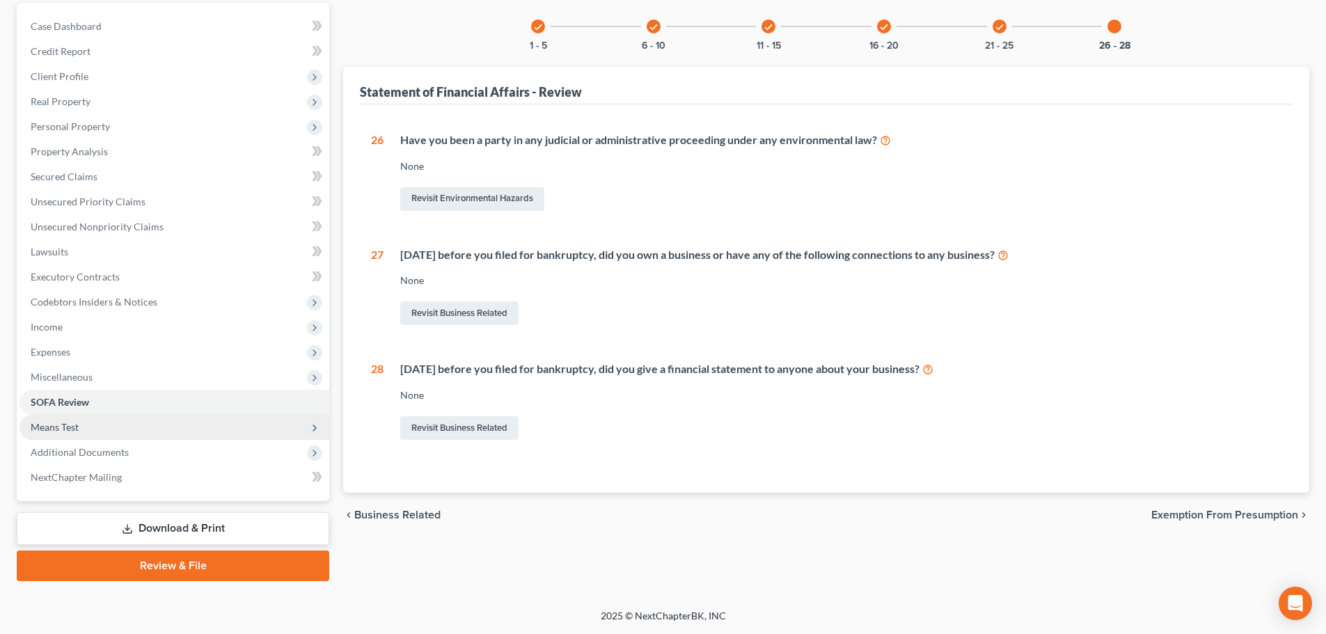
click at [187, 427] on span "Means Test" at bounding box center [174, 427] width 310 height 25
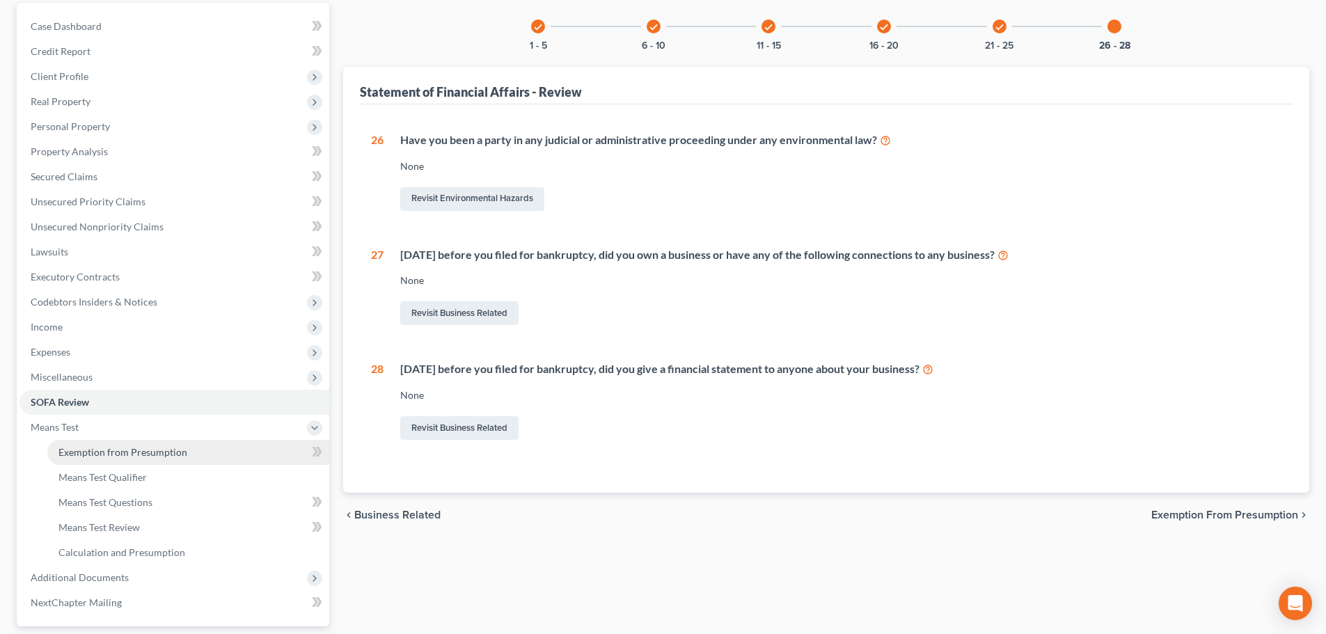
click at [184, 447] on link "Exemption from Presumption" at bounding box center [188, 452] width 282 height 25
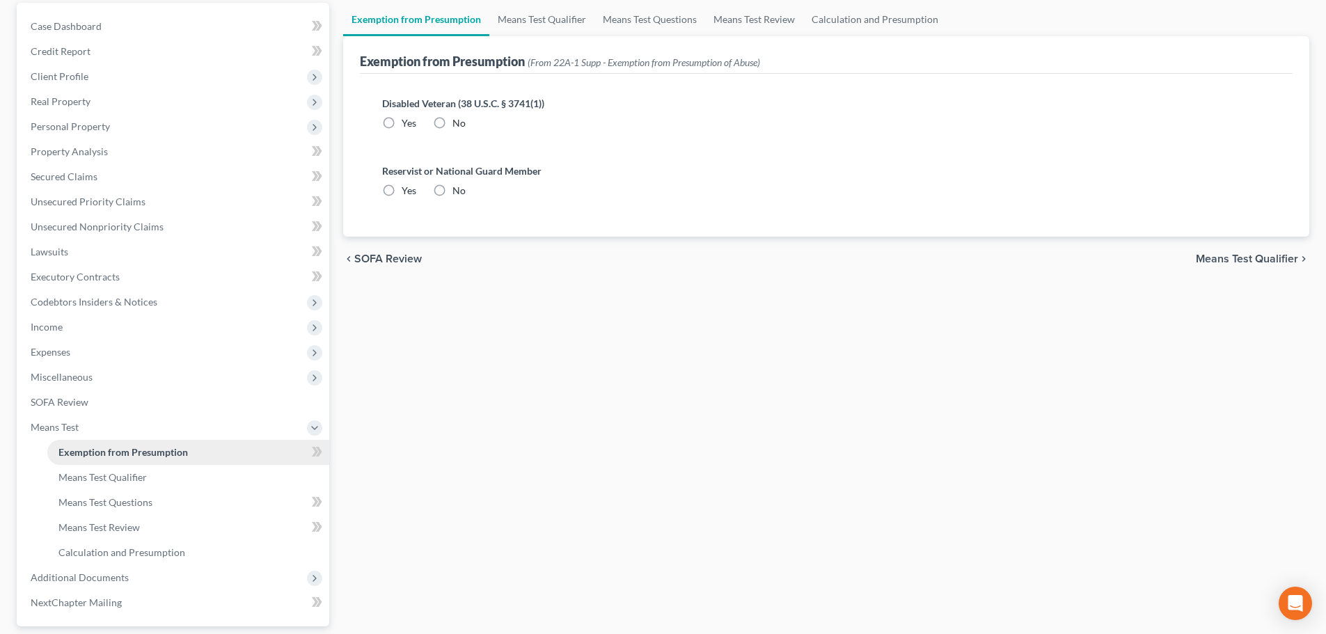
scroll to position [63, 0]
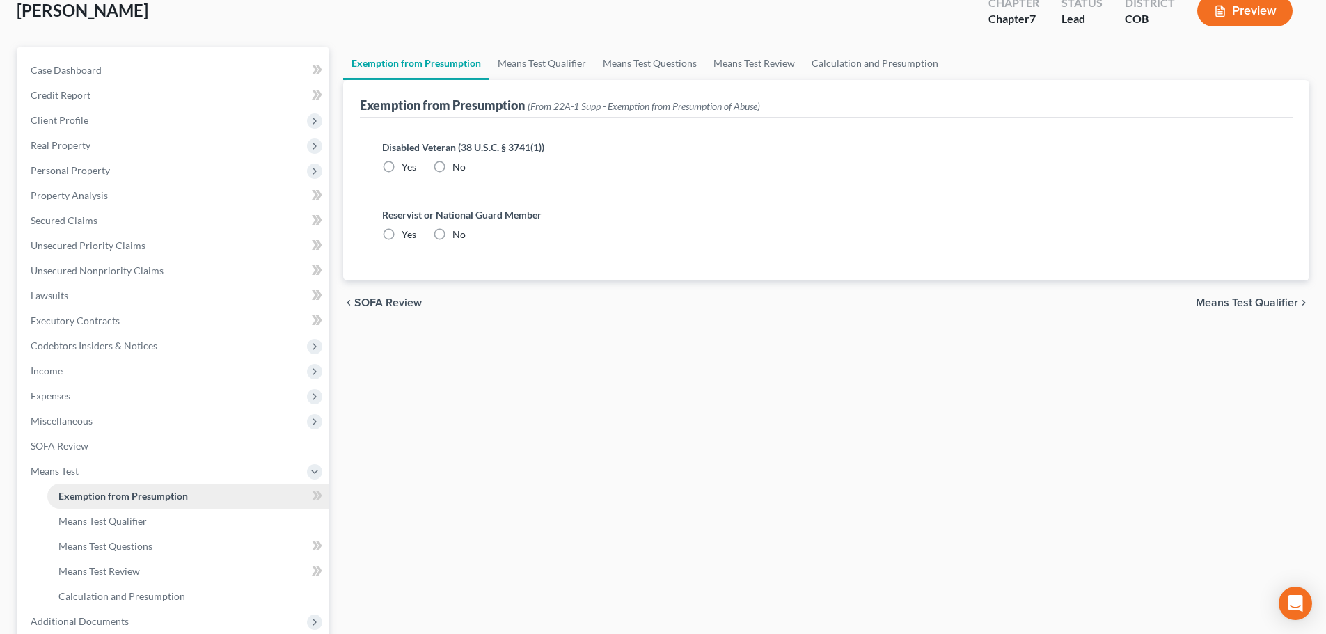
radio input "true"
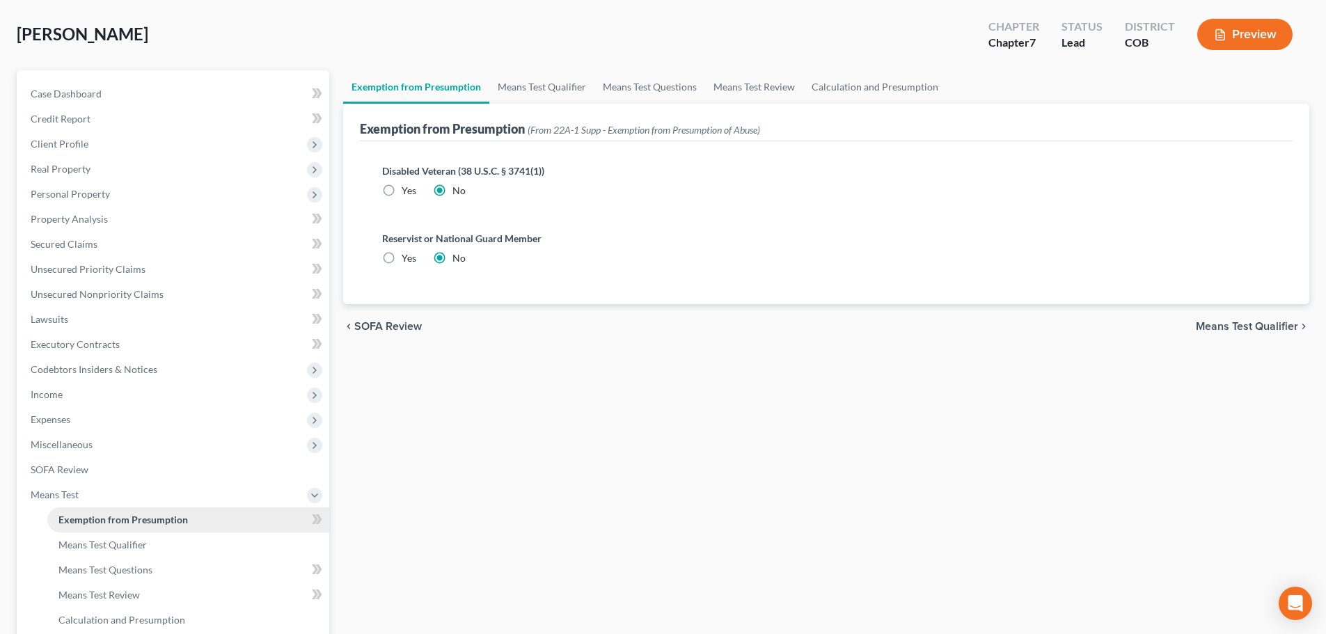
scroll to position [0, 0]
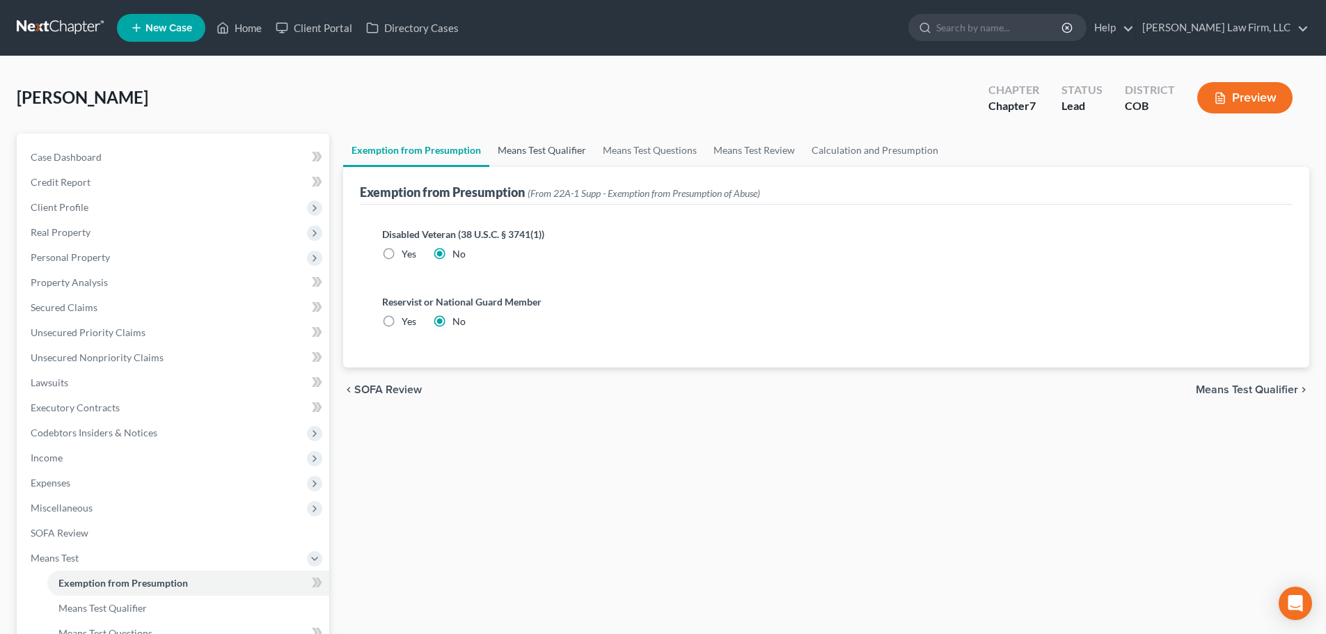
click at [560, 136] on link "Means Test Qualifier" at bounding box center [541, 150] width 105 height 33
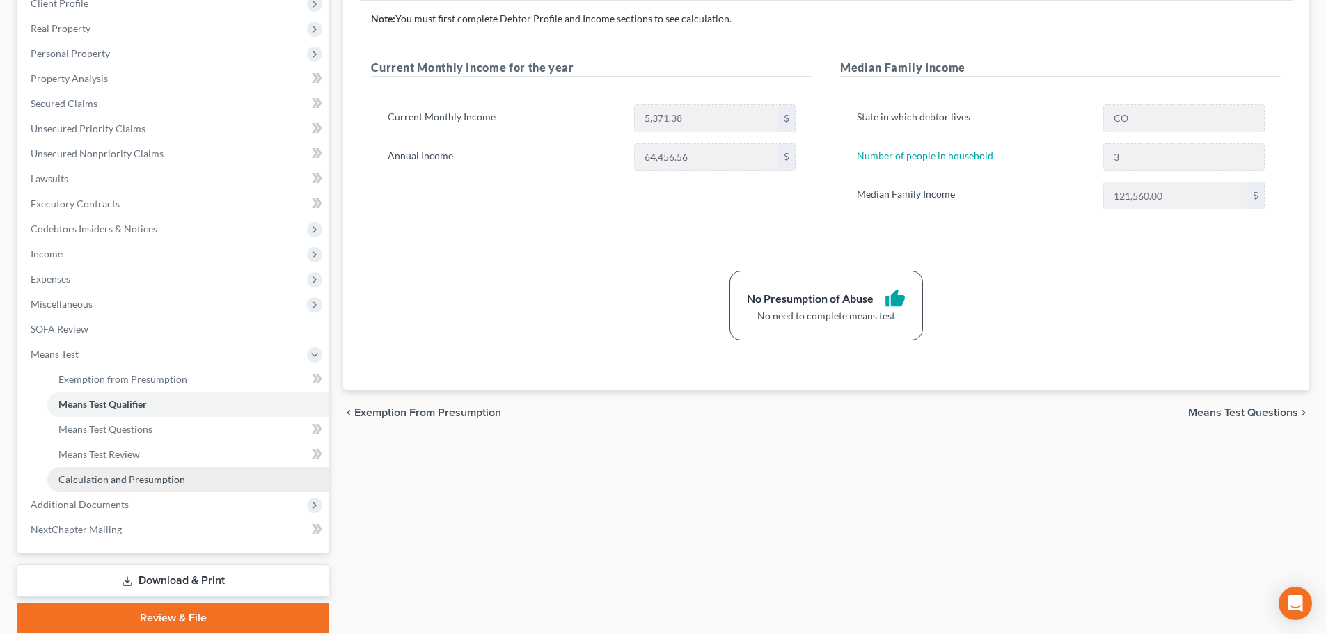
scroll to position [256, 0]
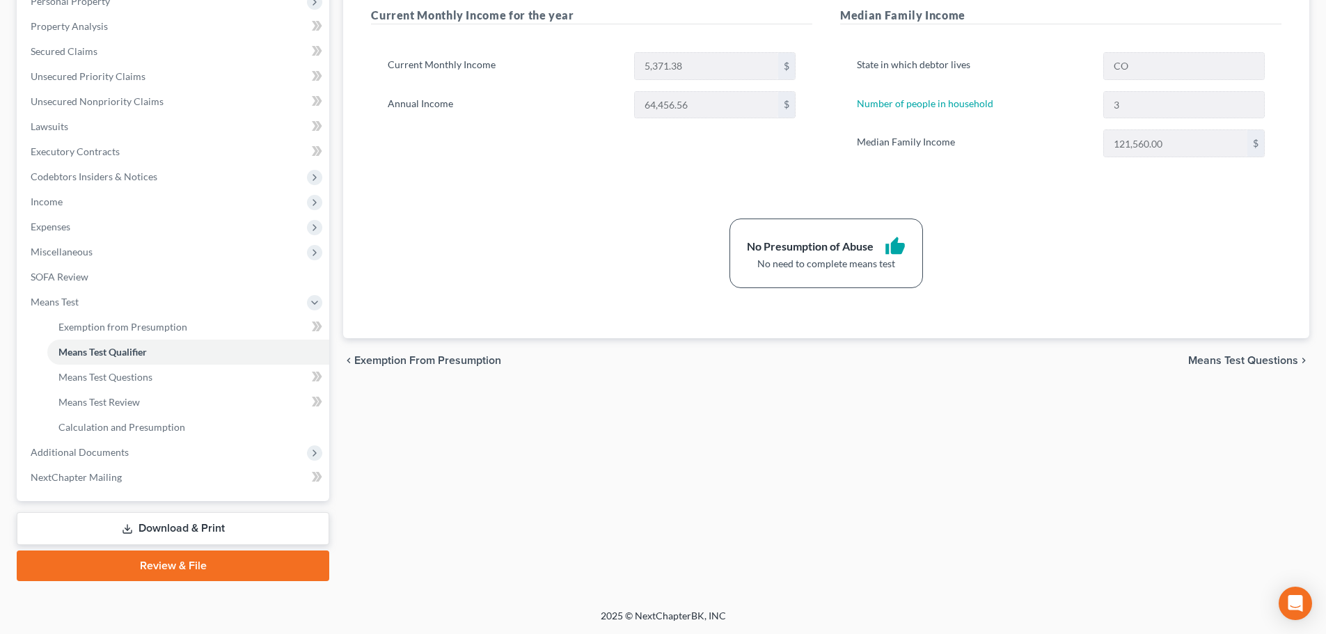
click at [130, 531] on icon at bounding box center [127, 528] width 11 height 11
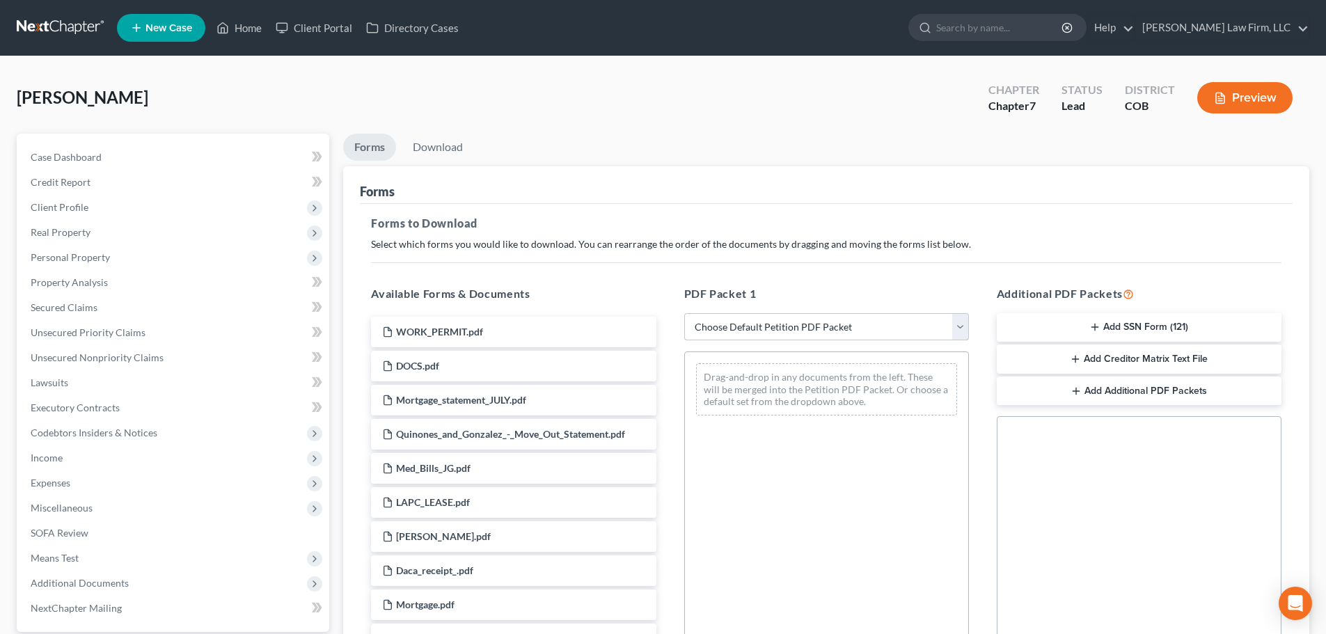
click at [727, 319] on select "Choose Default Petition PDF Packet Complete Bankruptcy Petition (all forms and …" at bounding box center [826, 327] width 285 height 28
select select "6"
click at [684, 313] on select "Choose Default Petition PDF Packet Complete Bankruptcy Petition (all forms and …" at bounding box center [826, 327] width 285 height 28
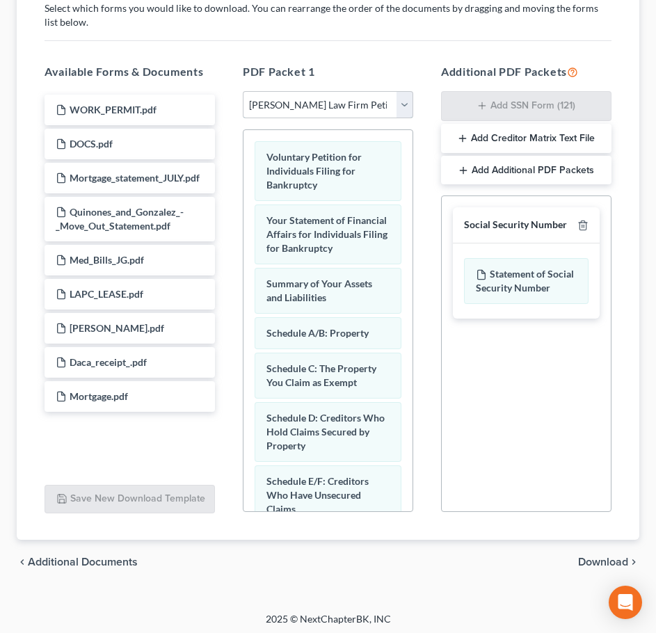
scroll to position [283, 0]
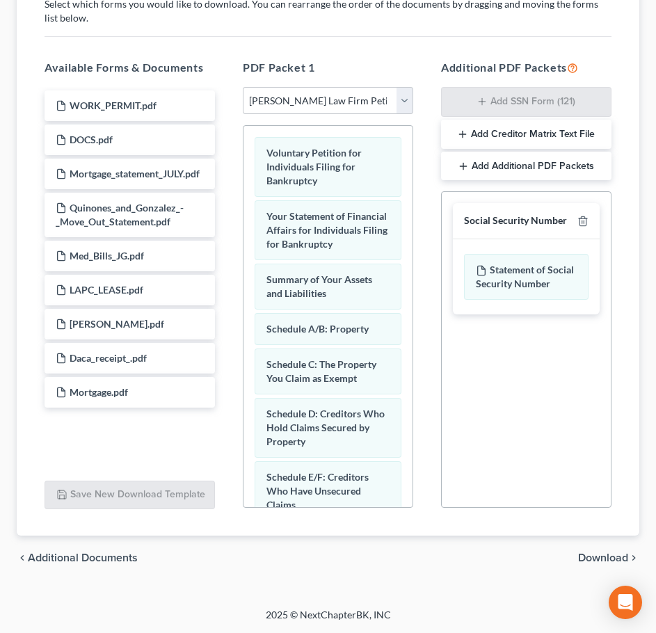
click at [592, 564] on span "Download" at bounding box center [603, 558] width 50 height 11
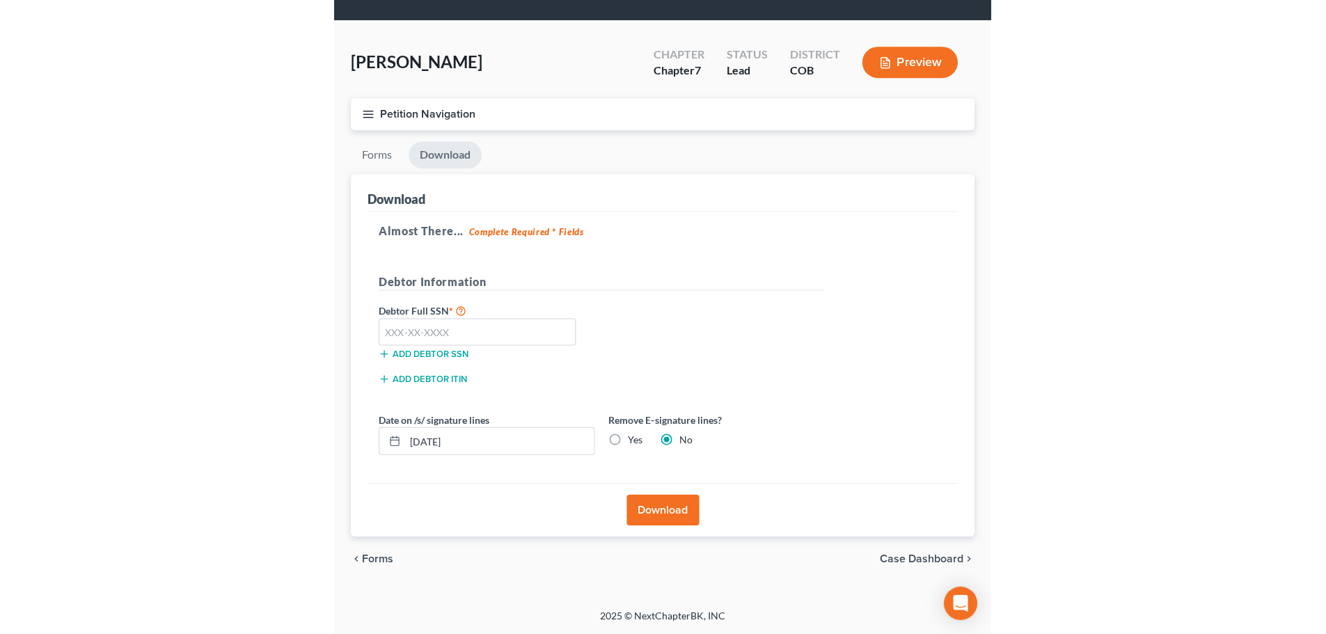
scroll to position [35, 0]
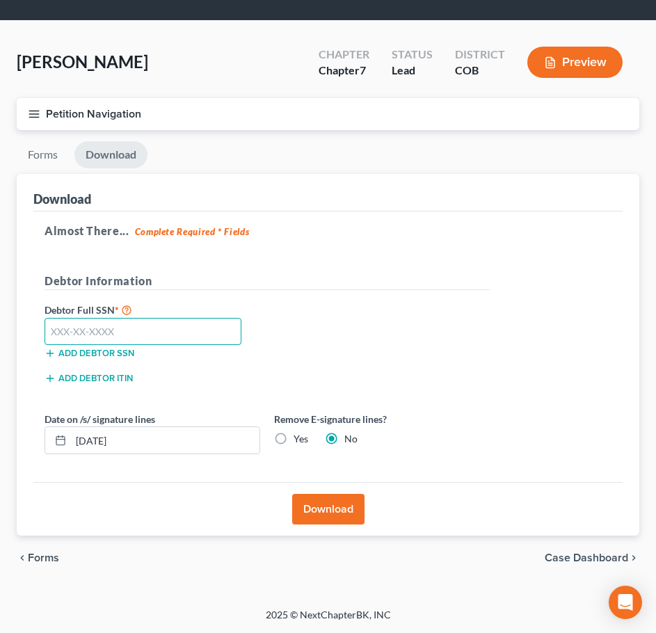
click at [171, 338] on input "text" at bounding box center [143, 332] width 197 height 28
type input "752-21-2962"
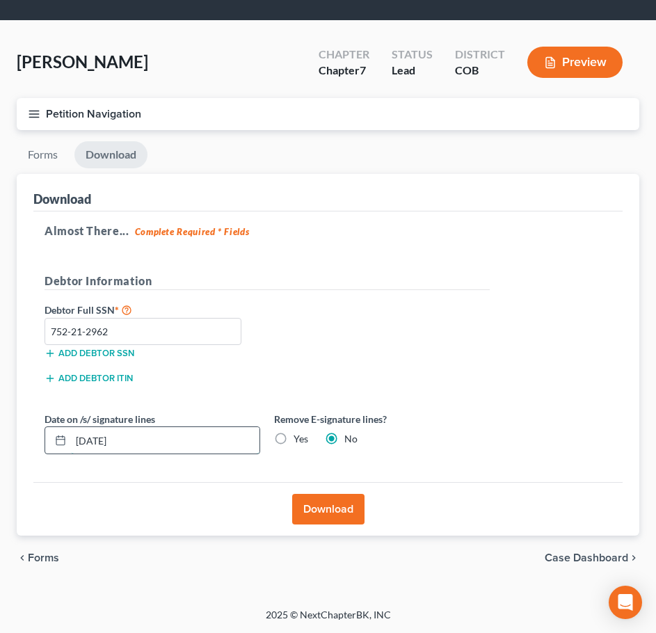
click at [155, 439] on input "09/08/2025" at bounding box center [165, 440] width 189 height 26
click at [58, 441] on icon at bounding box center [60, 440] width 11 height 11
click at [103, 441] on input "09/08/2025" at bounding box center [165, 440] width 189 height 26
type input "09/10/2025"
click at [294, 432] on label "Yes" at bounding box center [301, 439] width 15 height 14
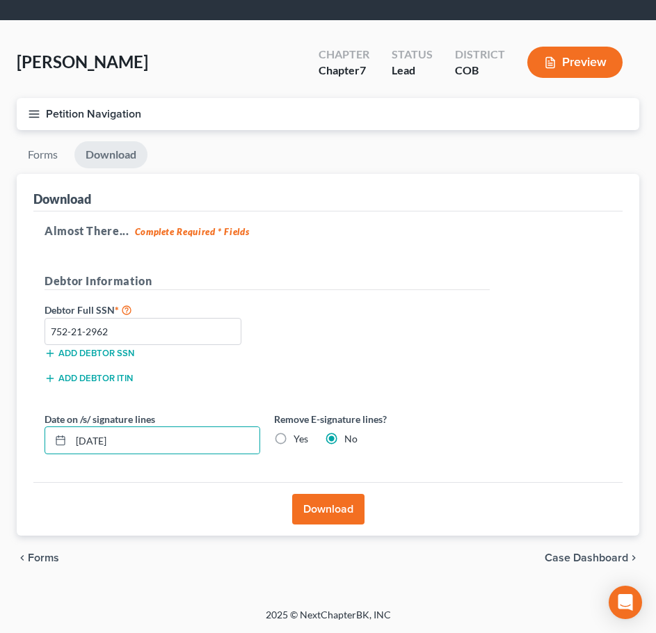
click at [299, 432] on input "Yes" at bounding box center [303, 436] width 9 height 9
radio input "true"
radio input "false"
click at [330, 507] on button "Download" at bounding box center [328, 509] width 72 height 31
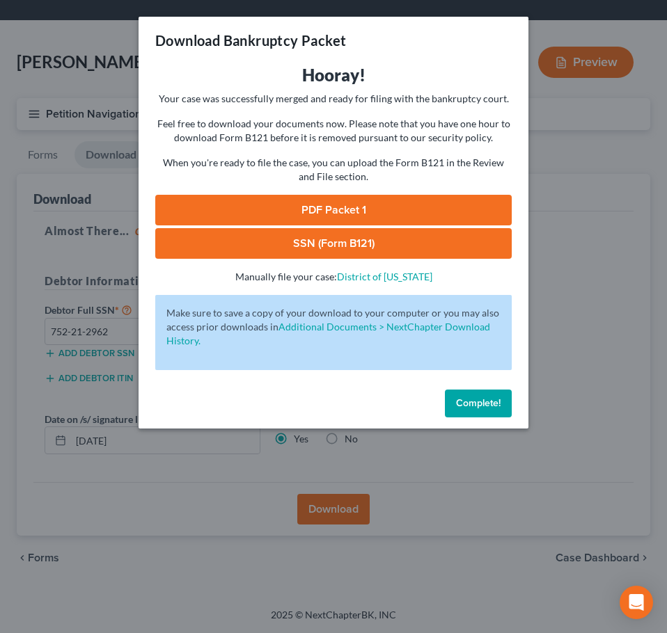
click at [382, 211] on link "PDF Packet 1" at bounding box center [333, 210] width 356 height 31
click at [292, 253] on link "SSN (Form B121)" at bounding box center [333, 243] width 356 height 31
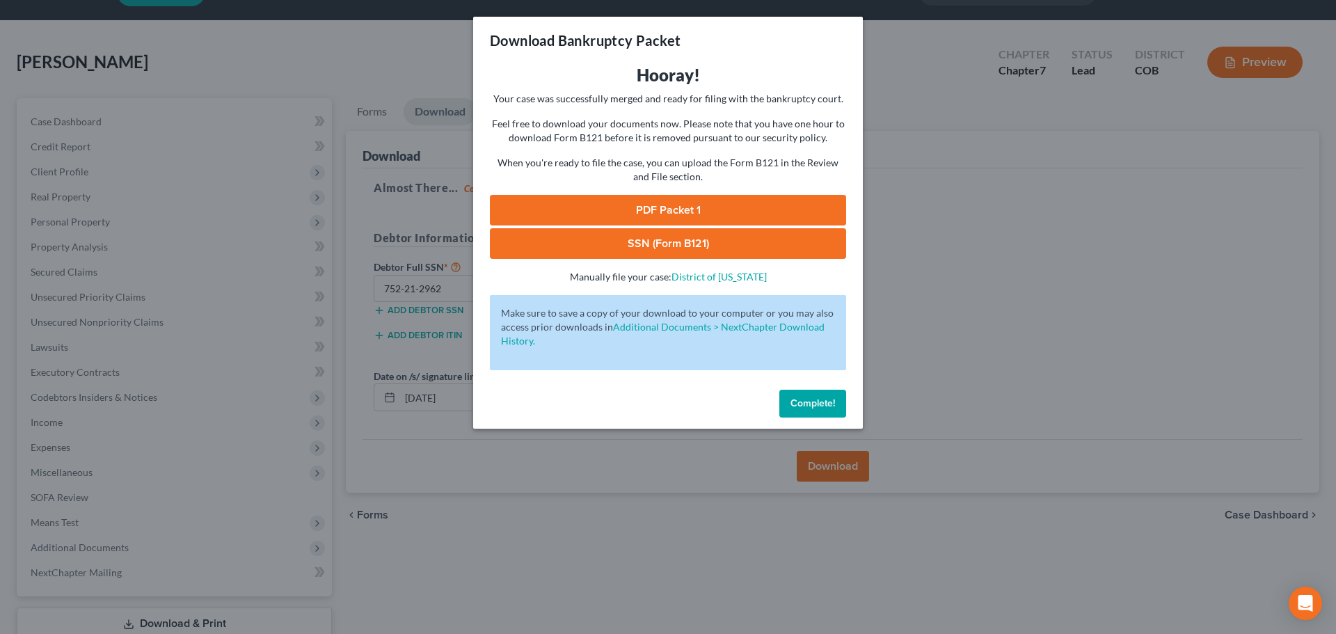
drag, startPoint x: 784, startPoint y: 410, endPoint x: 775, endPoint y: 413, distance: 9.5
click at [782, 411] on button "Complete!" at bounding box center [812, 404] width 67 height 28
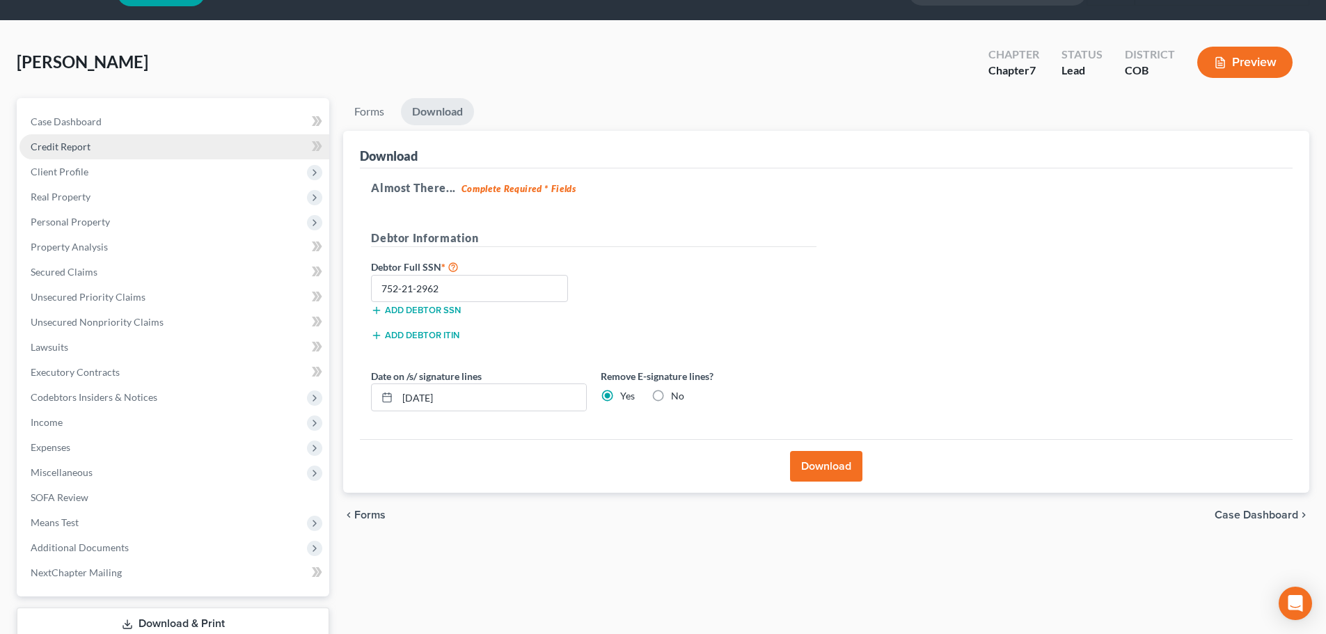
click at [144, 139] on link "Credit Report" at bounding box center [174, 146] width 310 height 25
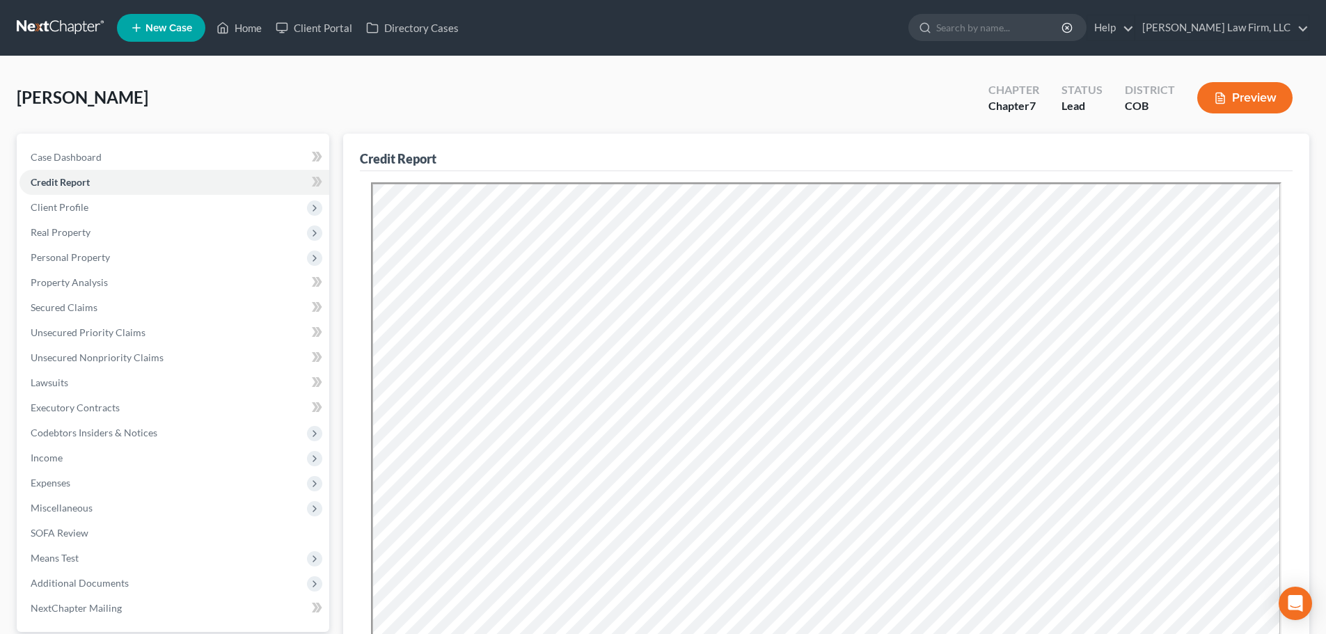
click at [63, 13] on nav "Home New Case Client Portal Directory Cases Curtis Law Firm, LLC dvolk@cmcurtis…" at bounding box center [663, 28] width 1326 height 56
click at [67, 21] on link at bounding box center [61, 27] width 89 height 25
